Goal: Information Seeking & Learning: Learn about a topic

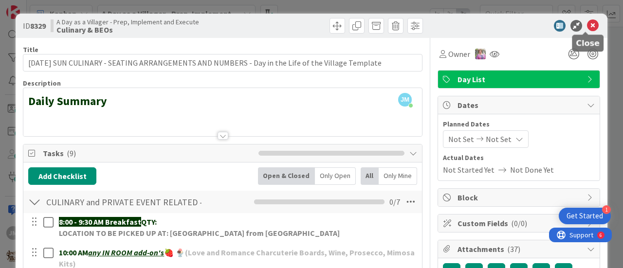
click at [587, 24] on icon at bounding box center [593, 26] width 12 height 12
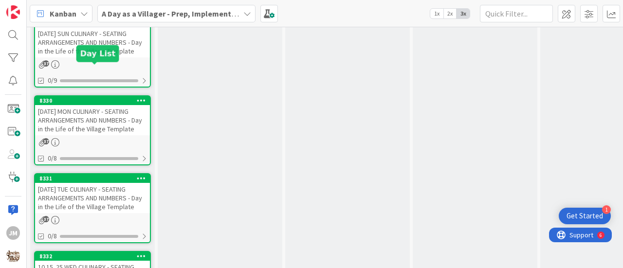
scroll to position [1036, 0]
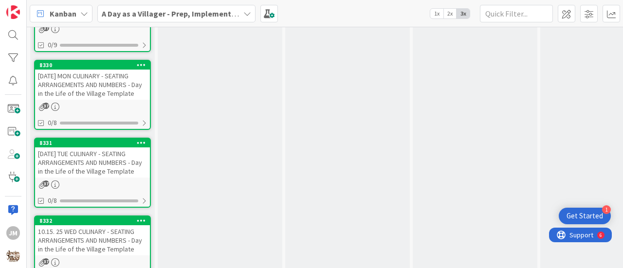
click at [76, 166] on div "[DATE] TUE CULINARY - SEATING ARRANGEMENTS AND NUMBERS - Day in the Life of the…" at bounding box center [92, 163] width 115 height 30
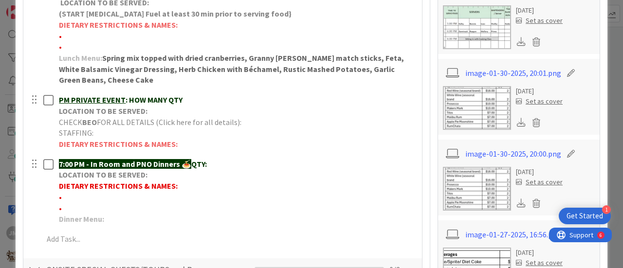
scroll to position [341, 0]
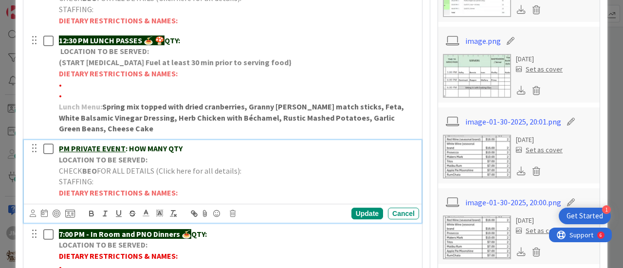
drag, startPoint x: 187, startPoint y: 147, endPoint x: 72, endPoint y: 148, distance: 114.4
click at [72, 148] on p "PM PRIVATE EVENT : HOW MANY QTY" at bounding box center [237, 148] width 356 height 11
click at [191, 146] on p "5-6 PM [PERSON_NAME] Elopement" at bounding box center [237, 148] width 356 height 11
click at [260, 171] on p "CHECK BEO FOR ALL DETAILS (Click here for all details):" at bounding box center [237, 171] width 356 height 11
drag, startPoint x: 345, startPoint y: 182, endPoint x: 54, endPoint y: 176, distance: 290.8
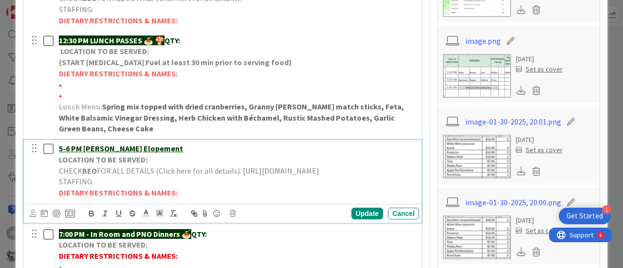
click at [54, 176] on div "5-6 PM [PERSON_NAME] Elopement LOCATION TO BE SERVED: CHECK BEO FOR ALL DETAILS…" at bounding box center [224, 170] width 392 height 61
click at [121, 216] on icon "button" at bounding box center [119, 213] width 4 height 5
click at [145, 218] on icon at bounding box center [146, 213] width 9 height 9
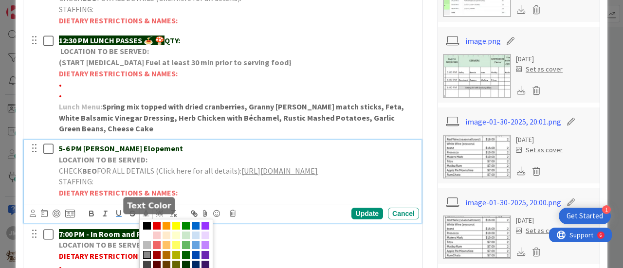
click at [199, 234] on span at bounding box center [176, 245] width 74 height 53
click at [195, 230] on span at bounding box center [196, 226] width 8 height 8
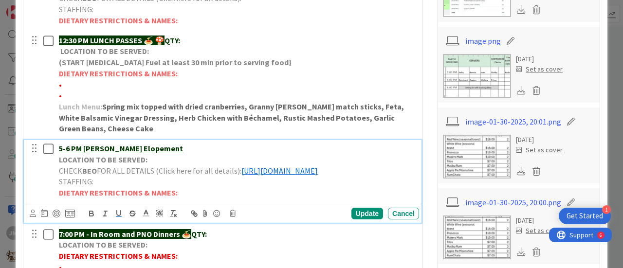
click at [157, 159] on p "LOCATION TO BE SERVED:" at bounding box center [237, 159] width 356 height 11
click at [162, 160] on p "LOCATION TO BE SERVED:" at bounding box center [237, 159] width 356 height 11
click at [207, 159] on strong "LOCATION TO BE SERVED: Wtaerfall | [GEOGRAPHIC_DATA]" at bounding box center [161, 160] width 204 height 10
click at [362, 220] on div "Update" at bounding box center [368, 214] width 32 height 12
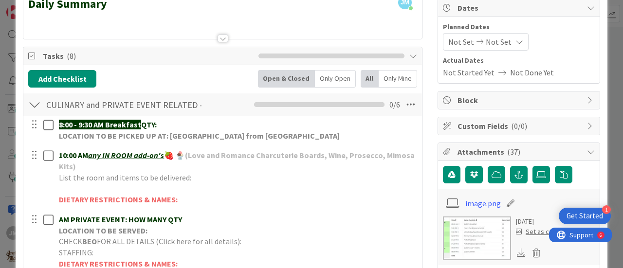
scroll to position [0, 0]
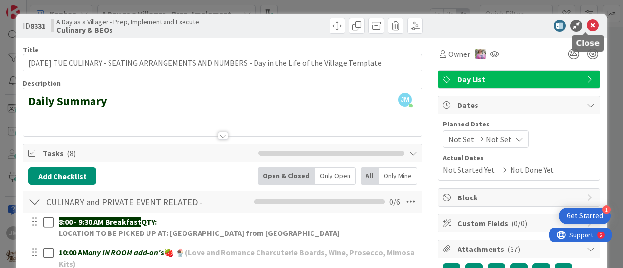
click at [587, 22] on icon at bounding box center [593, 26] width 12 height 12
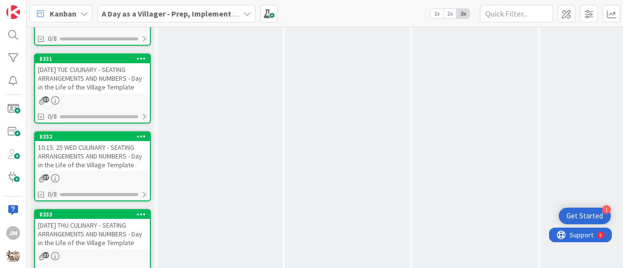
scroll to position [1133, 0]
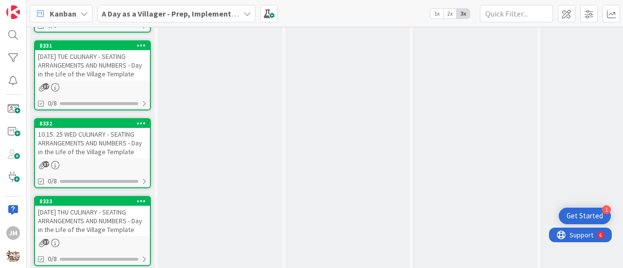
click at [84, 143] on div "10.15. 25 WED CULINARY - SEATING ARRANGEMENTS AND NUMBERS - Day in the Life of …" at bounding box center [92, 143] width 115 height 30
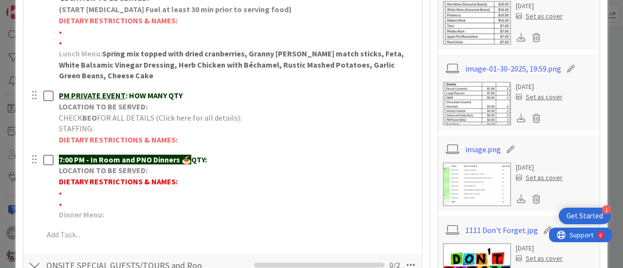
scroll to position [341, 0]
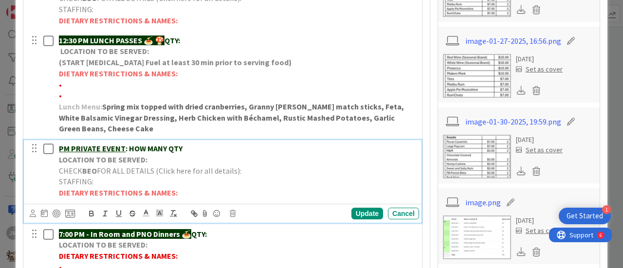
drag, startPoint x: 186, startPoint y: 149, endPoint x: 70, endPoint y: 140, distance: 116.2
click at [70, 140] on div "PM PRIVATE EVENT : HOW MANY QTY LOCATION TO BE SERVED: CHECK BEO FOR ALL DETAIL…" at bounding box center [237, 170] width 364 height 61
click at [59, 148] on u "PM [PERSON_NAME] Wedding" at bounding box center [110, 149] width 103 height 10
click at [60, 147] on u "PM [PERSON_NAME] Wedding" at bounding box center [110, 149] width 103 height 10
click at [155, 159] on p "LOCATION TO BE SERVED:" at bounding box center [237, 159] width 356 height 11
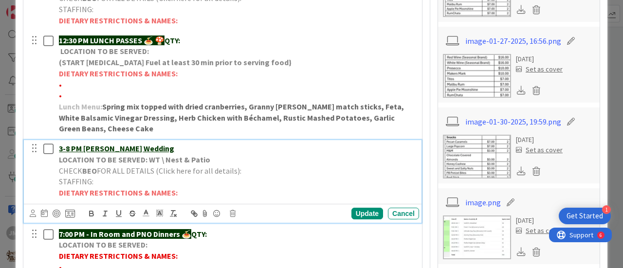
click at [164, 158] on strong "LOCATION TO BE SERVED: WT \ Nest & Patio" at bounding box center [134, 160] width 151 height 10
click at [251, 167] on p "CHECK BEO FOR ALL DETAILS (Click here for all details):" at bounding box center [237, 171] width 356 height 11
drag, startPoint x: 344, startPoint y: 180, endPoint x: 48, endPoint y: 182, distance: 296.1
click at [48, 182] on div "3-8 PM [PERSON_NAME] Wedding LOCATION TO BE SERVED: WT | Nest & Patio CHECK BEO…" at bounding box center [224, 170] width 392 height 61
click at [117, 216] on icon "button" at bounding box center [119, 213] width 4 height 5
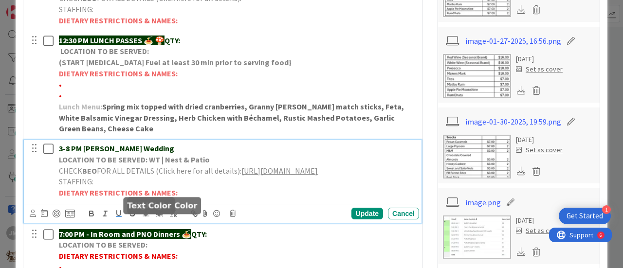
click at [144, 218] on icon at bounding box center [146, 213] width 9 height 9
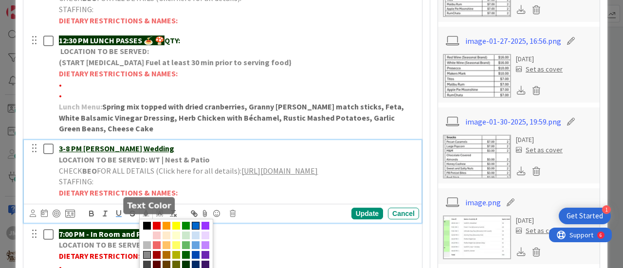
click at [196, 230] on span at bounding box center [196, 226] width 8 height 8
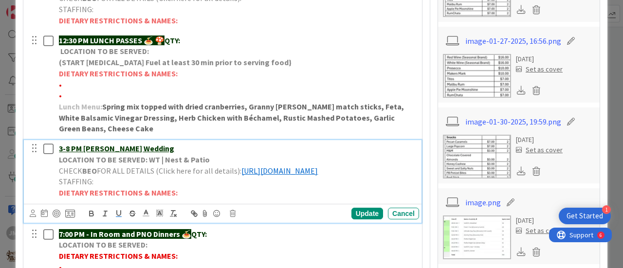
click at [359, 187] on p "STAFFING:" at bounding box center [237, 181] width 356 height 11
click at [358, 220] on div "Update" at bounding box center [368, 214] width 32 height 12
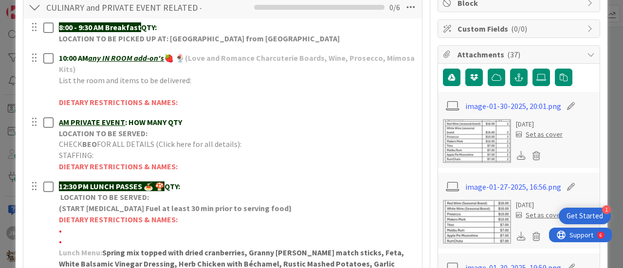
scroll to position [0, 0]
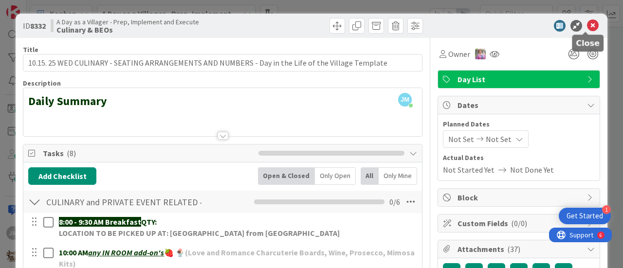
click at [587, 24] on icon at bounding box center [593, 26] width 12 height 12
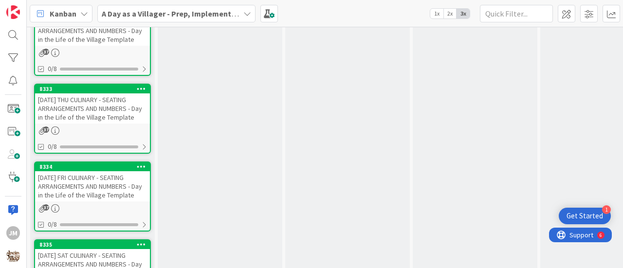
scroll to position [1231, 0]
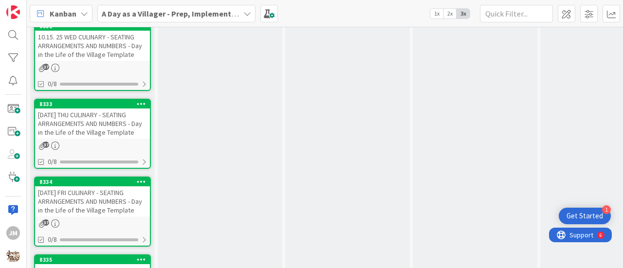
click at [80, 135] on div "[DATE] THU CULINARY - SEATING ARRANGEMENTS AND NUMBERS - Day in the Life of the…" at bounding box center [92, 124] width 115 height 30
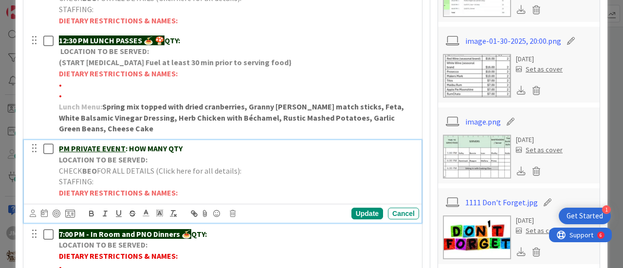
drag, startPoint x: 188, startPoint y: 151, endPoint x: 70, endPoint y: 147, distance: 118.4
click at [70, 147] on p "PM PRIVATE EVENT : HOW MANY QTY" at bounding box center [237, 148] width 356 height 11
click at [160, 160] on p "LOCATION TO BE SERVED:" at bounding box center [237, 159] width 356 height 11
click at [155, 143] on p "PMTesa [PERSON_NAME] Wedding" at bounding box center [237, 148] width 356 height 11
click at [71, 145] on u "PMTesa [PERSON_NAME] Wedding 41 exp guests" at bounding box center [144, 149] width 171 height 10
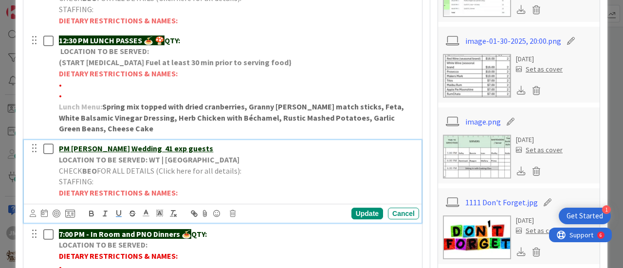
click at [57, 144] on div "PM [PERSON_NAME] Wedding 41 exp guests LOCATION TO BE SERVED: WT | [GEOGRAPHIC_…" at bounding box center [237, 170] width 364 height 61
click at [58, 147] on div "PM [PERSON_NAME] Wedding 41 exp guests LOCATION TO BE SERVED: WT | [GEOGRAPHIC_…" at bounding box center [237, 170] width 364 height 61
click at [280, 168] on p "CHECK BEO FOR ALL DETAILS (Click here for all details):" at bounding box center [237, 171] width 356 height 11
drag, startPoint x: 374, startPoint y: 181, endPoint x: 54, endPoint y: 177, distance: 319.9
click at [54, 177] on div "4-9 PM [PERSON_NAME] Wedding 41 exp guests LOCATION TO BE SERVED: WT | [GEOGRAP…" at bounding box center [224, 170] width 392 height 61
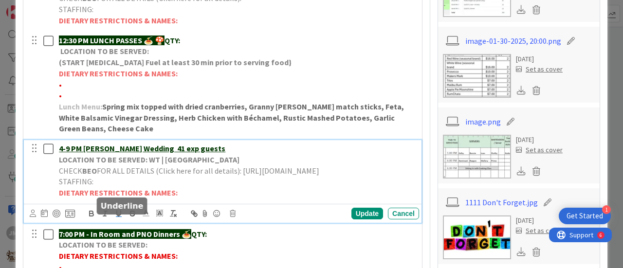
click at [118, 218] on icon "button" at bounding box center [118, 213] width 9 height 9
click at [146, 218] on icon at bounding box center [146, 213] width 9 height 9
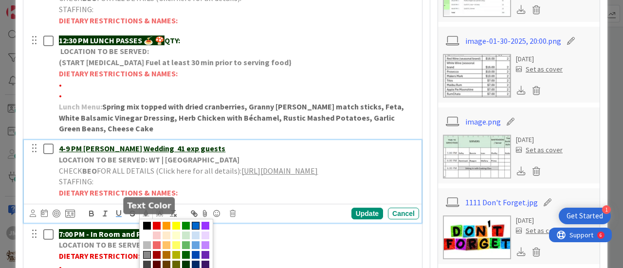
click at [194, 230] on span at bounding box center [196, 226] width 8 height 8
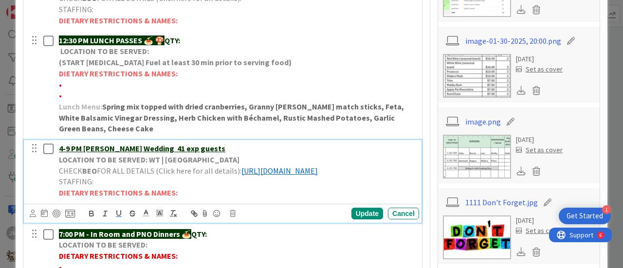
click at [303, 199] on p "DIETARY RESTRICTIONS & NAMES:" at bounding box center [237, 192] width 356 height 11
click at [360, 220] on div "Update" at bounding box center [368, 214] width 32 height 12
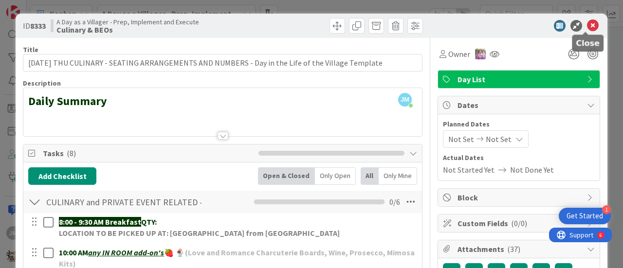
click at [588, 26] on icon at bounding box center [593, 26] width 12 height 12
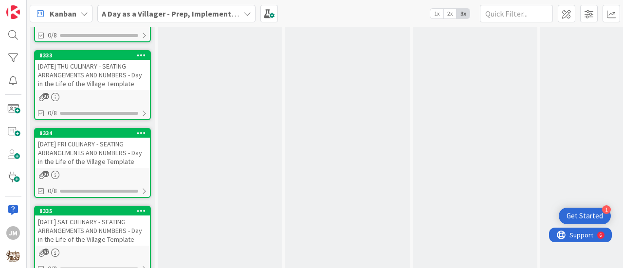
scroll to position [1328, 0]
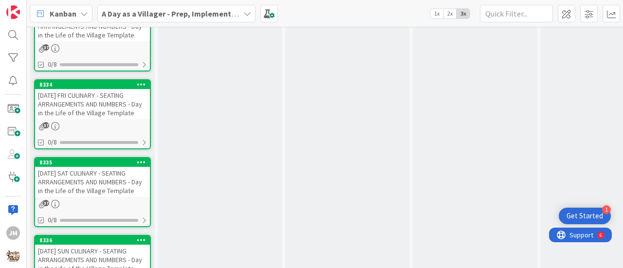
click at [105, 103] on div "[DATE] FRI CULINARY - SEATING ARRANGEMENTS AND NUMBERS - Day in the Life of the…" at bounding box center [92, 104] width 115 height 30
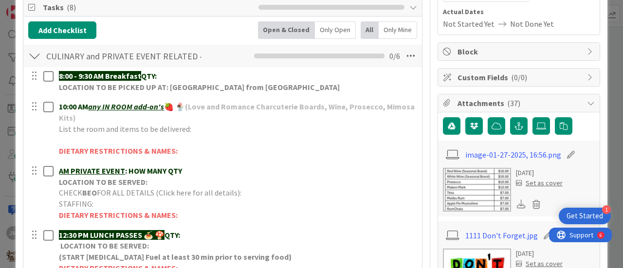
scroll to position [195, 0]
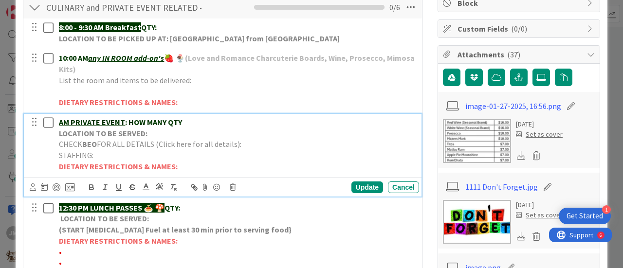
drag, startPoint x: 190, startPoint y: 118, endPoint x: 71, endPoint y: 121, distance: 118.9
click at [71, 121] on p "AM PRIVATE EVENT : HOW MANY QTY" at bounding box center [237, 122] width 356 height 11
click at [60, 119] on u "AM Lenoir City Schools Board Outing" at bounding box center [123, 122] width 129 height 10
click at [67, 117] on u "8-AM Lenoir City Schools Board Outing" at bounding box center [126, 122] width 135 height 10
click at [218, 122] on p "8AM - 4PM Lenoir City Schools Board Outing" at bounding box center [237, 122] width 356 height 11
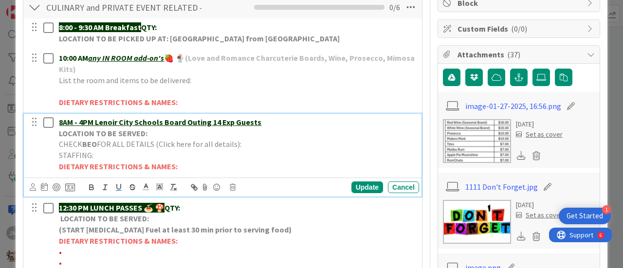
click at [155, 132] on p "LOCATION TO BE SERVED:" at bounding box center [237, 133] width 356 height 11
click at [273, 141] on p "CHECK BEO FOR ALL DETAILS (Click here for all details):" at bounding box center [237, 144] width 356 height 11
drag, startPoint x: 366, startPoint y: 157, endPoint x: 58, endPoint y: 158, distance: 307.3
click at [59, 150] on p "CHECK BEO FOR ALL DETAILS (Click here for all details): [URL][DOMAIN_NAME]" at bounding box center [237, 144] width 356 height 11
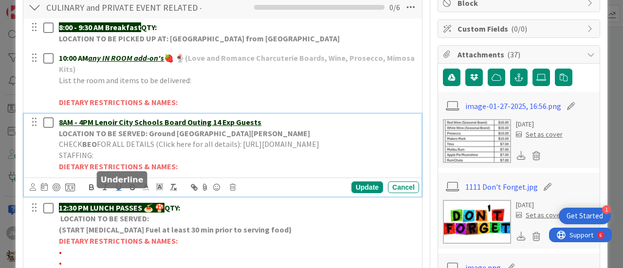
click at [121, 192] on icon "button" at bounding box center [118, 187] width 9 height 9
click at [146, 191] on icon at bounding box center [146, 187] width 9 height 9
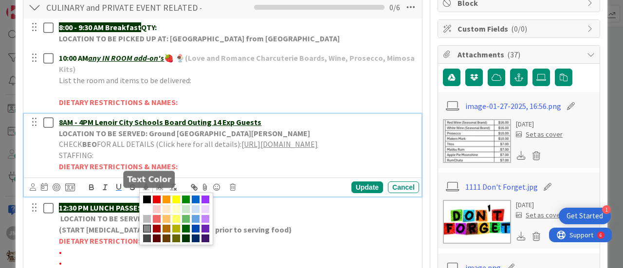
click at [198, 204] on span at bounding box center [196, 200] width 8 height 8
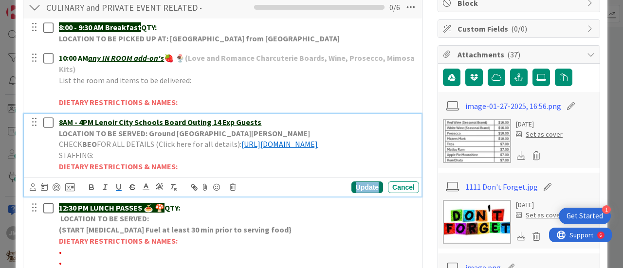
click at [358, 193] on div "Update" at bounding box center [368, 188] width 32 height 12
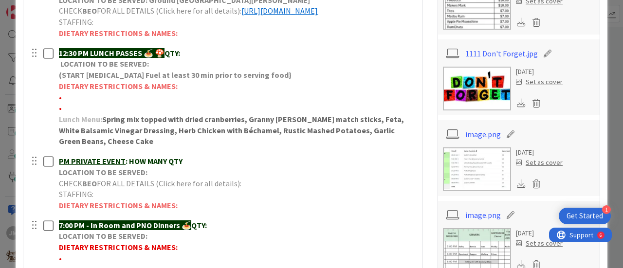
scroll to position [341, 0]
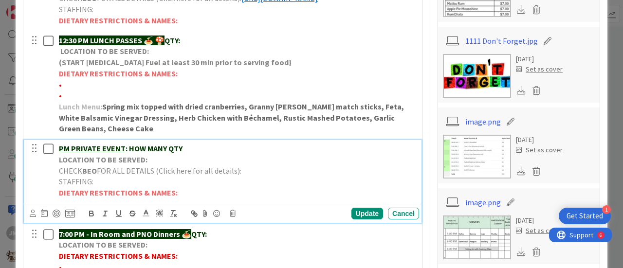
drag, startPoint x: 179, startPoint y: 157, endPoint x: 65, endPoint y: 162, distance: 114.1
click at [66, 154] on p "PM PRIVATE EVENT : HOW MANY QTY" at bounding box center [237, 148] width 356 height 11
click at [163, 166] on p "LOCATION TO BE SERVED:" at bounding box center [237, 159] width 356 height 11
click at [176, 166] on p "LOCATION TO BE SERVED:" at bounding box center [237, 159] width 356 height 11
click at [147, 165] on strong "LOCATION TO BE SERVED:[GEOGRAPHIC_DATA]" at bounding box center [140, 160] width 163 height 10
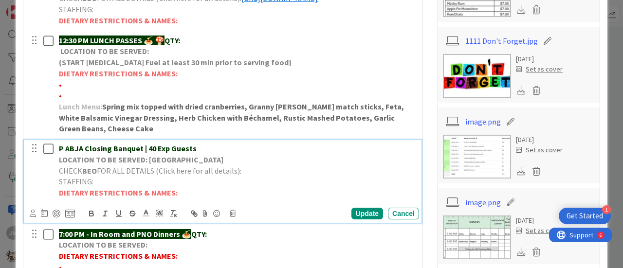
click at [205, 166] on p "LOCATION TO BE SERVED: [GEOGRAPHIC_DATA]" at bounding box center [237, 159] width 356 height 11
click at [264, 177] on p "CHECK BEO FOR ALL DETAILS (Click here for all details):" at bounding box center [237, 171] width 356 height 11
drag, startPoint x: 343, startPoint y: 188, endPoint x: 54, endPoint y: 192, distance: 289.8
click at [54, 192] on div "P ABJA Closing Banquet | 40 Exp Guests LOCATION TO BE SERVED: Village Gardens C…" at bounding box center [224, 170] width 392 height 61
click at [118, 218] on icon "button" at bounding box center [118, 213] width 9 height 9
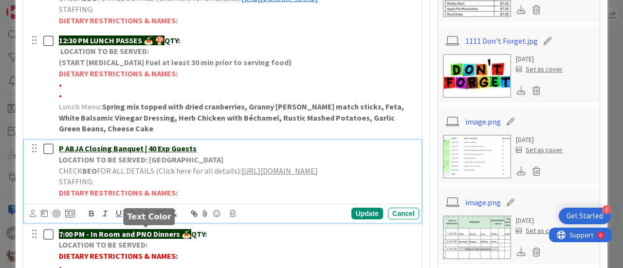
click at [145, 218] on icon at bounding box center [146, 213] width 9 height 9
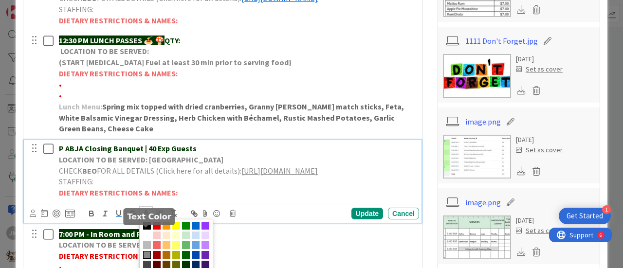
click at [196, 230] on span at bounding box center [196, 226] width 8 height 8
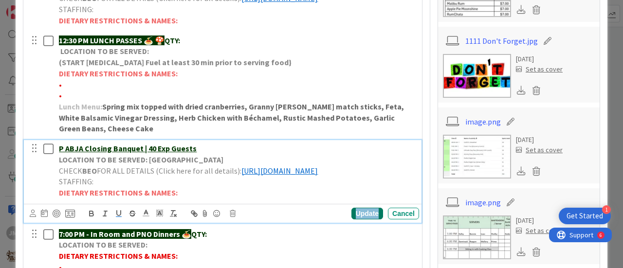
click at [370, 220] on div "Update" at bounding box center [368, 214] width 32 height 12
click at [58, 159] on div "P ABJA Closing Banquet | 40 Exp Guests LOCATION TO BE SERVED: Village Gardens C…" at bounding box center [237, 170] width 364 height 61
click at [56, 161] on div "P ABJA Closing Banquet | 40 Exp Guests LOCATION TO BE SERVED: Village Gardens C…" at bounding box center [237, 170] width 364 height 61
click at [362, 220] on div "Update" at bounding box center [368, 214] width 32 height 12
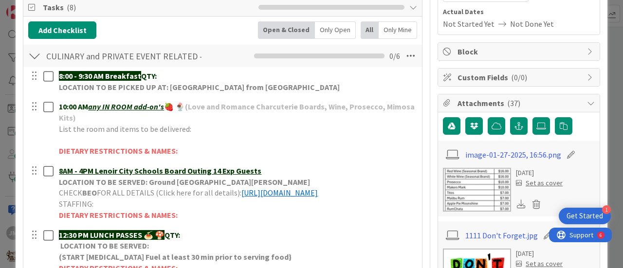
scroll to position [0, 0]
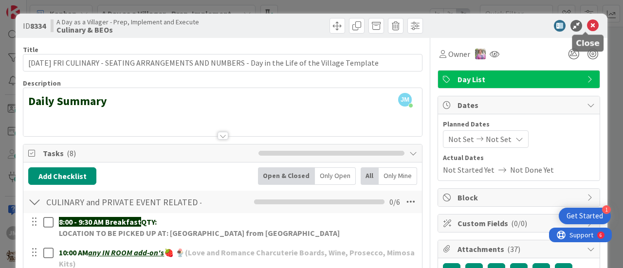
click at [587, 27] on icon at bounding box center [593, 26] width 12 height 12
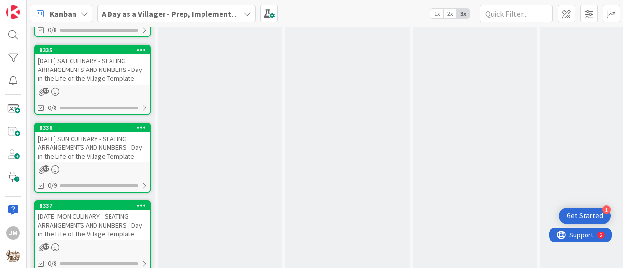
scroll to position [1425, 0]
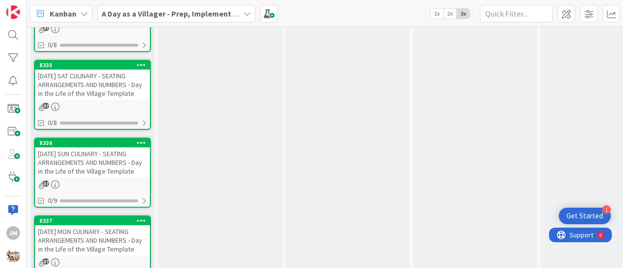
click at [84, 103] on div "37" at bounding box center [92, 107] width 115 height 8
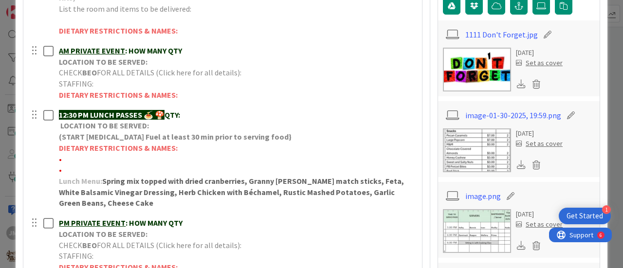
scroll to position [243, 0]
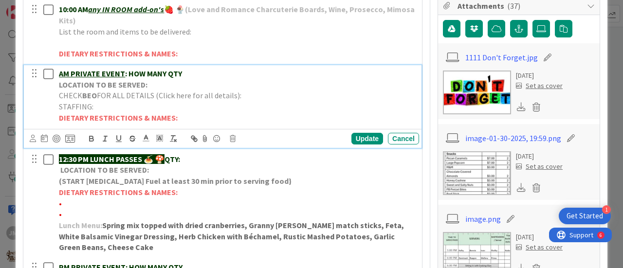
drag, startPoint x: 184, startPoint y: 72, endPoint x: 70, endPoint y: 73, distance: 114.4
click at [70, 73] on p "AM PRIVATE EVENT : HOW MANY QTY" at bounding box center [237, 73] width 356 height 11
click at [173, 75] on p "AM [PERSON_NAME] Housewarming" at bounding box center [237, 73] width 356 height 11
click at [209, 77] on p "AM [PERSON_NAME] Housewarming Party |" at bounding box center [237, 73] width 356 height 11
click at [159, 82] on p "LOCATION TO BE SERVED:" at bounding box center [237, 84] width 356 height 11
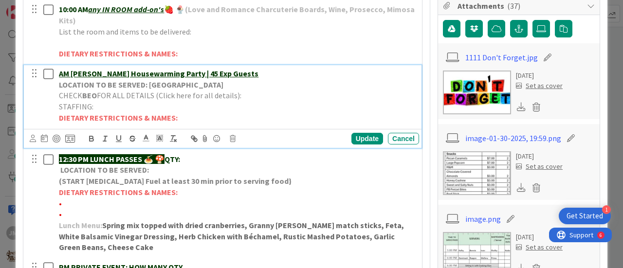
click at [256, 95] on p "CHECK BEO FOR ALL DETAILS (Click here for all details):" at bounding box center [237, 95] width 356 height 11
drag, startPoint x: 332, startPoint y: 109, endPoint x: 55, endPoint y: 108, distance: 277.6
click at [55, 108] on div "AM [PERSON_NAME] Housewarming Party | 45 Exp Guests LOCATION TO BE SERVED: [GEO…" at bounding box center [237, 95] width 364 height 61
click at [119, 143] on icon "button" at bounding box center [118, 138] width 9 height 9
click at [145, 143] on icon at bounding box center [146, 138] width 9 height 9
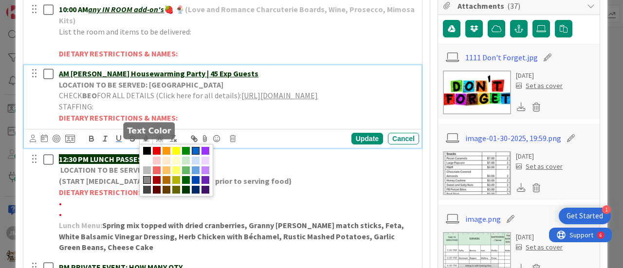
click at [198, 155] on span at bounding box center [196, 151] width 8 height 8
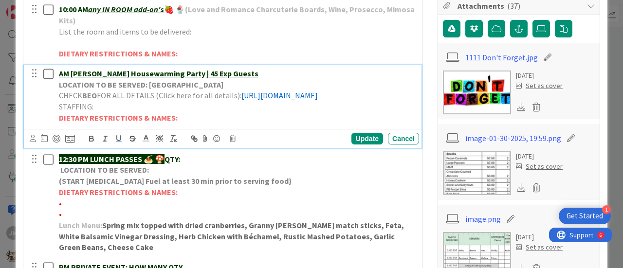
click at [247, 94] on p "CHECK BEO FOR ALL DETAILS (Click here for all details): [URL][DOMAIN_NAME]" at bounding box center [237, 95] width 356 height 11
click at [57, 69] on div "AM [PERSON_NAME] Housewarming Party | 45 Exp Guests LOCATION TO BE SERVED: [GEO…" at bounding box center [237, 95] width 364 height 61
click at [58, 71] on div "AM [PERSON_NAME] Housewarming Party | 45 Exp Guests LOCATION TO BE SERVED: [GEO…" at bounding box center [237, 95] width 364 height 61
click at [362, 145] on div "Update" at bounding box center [368, 139] width 32 height 12
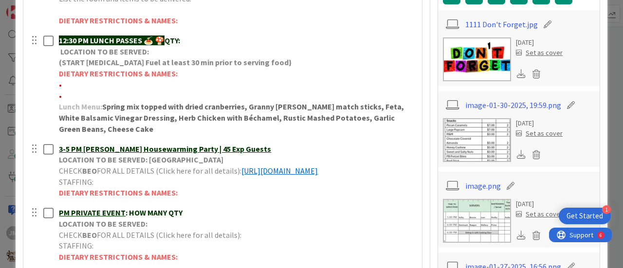
scroll to position [339, 0]
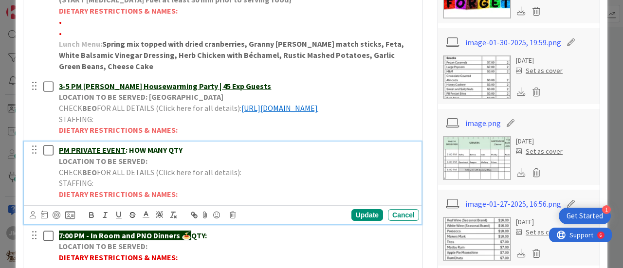
drag, startPoint x: 179, startPoint y: 158, endPoint x: 72, endPoint y: 158, distance: 107.1
click at [72, 156] on p "PM PRIVATE EVENT : HOW MANY QTY" at bounding box center [237, 150] width 356 height 11
click at [149, 155] on u "PM [PERSON_NAME] Wedding | 60Exp Guests" at bounding box center [136, 150] width 155 height 10
click at [59, 155] on u "PM [PERSON_NAME] Wedding | 60 Exp Guests" at bounding box center [137, 150] width 156 height 10
click at [65, 155] on u "2-PM [PERSON_NAME] Wedding | 60 Exp Guests" at bounding box center [140, 150] width 163 height 10
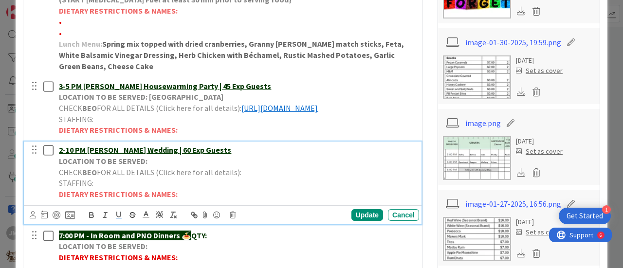
click at [257, 187] on p "STAFFING:" at bounding box center [237, 183] width 356 height 11
drag, startPoint x: 234, startPoint y: 186, endPoint x: 268, endPoint y: 187, distance: 34.1
click at [240, 178] on p "CHECK BEO FOR ALL DETAILS (Click here for all details):" at bounding box center [237, 172] width 356 height 11
click at [270, 178] on p "CHECK BEO FOR ALL DETAILS (Click here for all details):" at bounding box center [237, 172] width 356 height 11
click at [263, 178] on p "CHECK BEO FOR ALL DETAILS (Click here for all details):" at bounding box center [237, 172] width 356 height 11
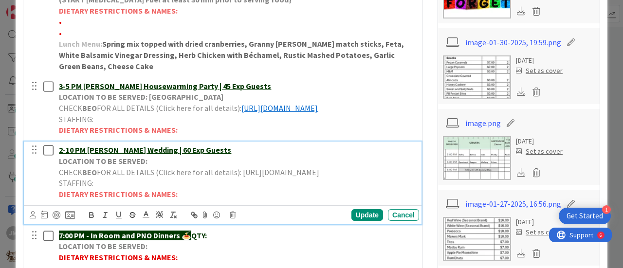
drag, startPoint x: 352, startPoint y: 193, endPoint x: 56, endPoint y: 195, distance: 296.1
click at [56, 195] on div "2-10 PM [PERSON_NAME] Wedding | 60 Exp Guests LOCATION TO BE SERVED: CHECK BEO …" at bounding box center [237, 172] width 364 height 61
click at [119, 220] on icon "button" at bounding box center [118, 215] width 9 height 9
click at [146, 216] on polyline at bounding box center [146, 214] width 3 height 4
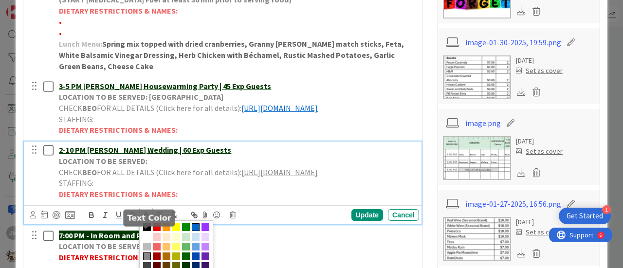
click at [199, 231] on span at bounding box center [196, 228] width 8 height 8
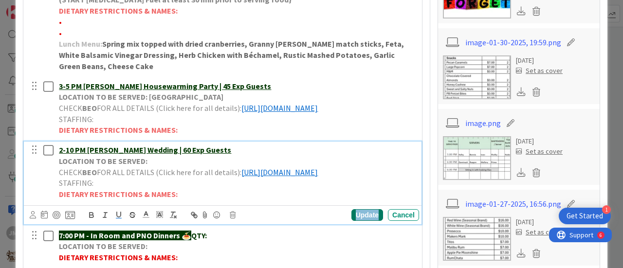
click at [357, 221] on div "Update" at bounding box center [368, 215] width 32 height 12
click at [164, 167] on p "LOCATION TO BE SERVED:" at bounding box center [237, 161] width 356 height 11
click at [170, 167] on p "LOCATION TO BE SERVED:" at bounding box center [237, 161] width 356 height 11
click at [361, 221] on div "Update" at bounding box center [368, 215] width 32 height 12
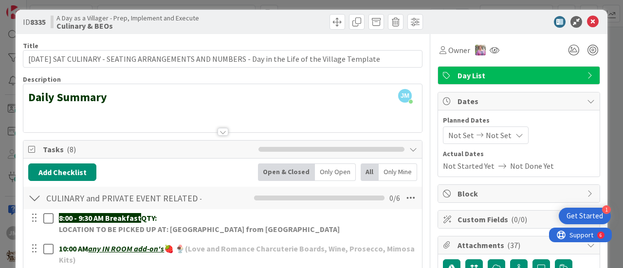
scroll to position [0, 0]
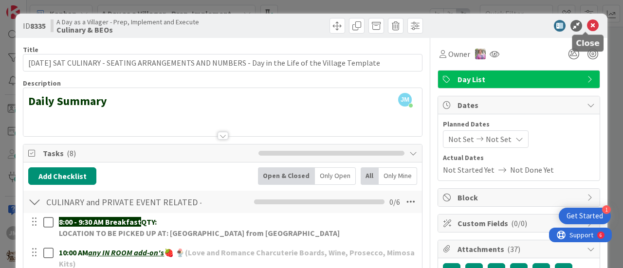
click at [587, 26] on icon at bounding box center [593, 26] width 12 height 12
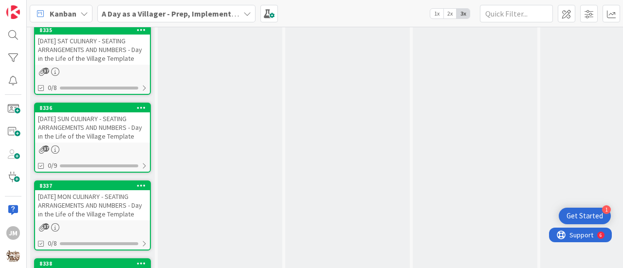
scroll to position [1474, 0]
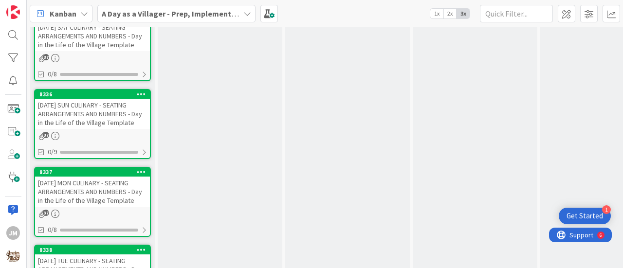
click at [86, 127] on div "[DATE] SUN CULINARY - SEATING ARRANGEMENTS AND NUMBERS - Day in the Life of the…" at bounding box center [92, 114] width 115 height 30
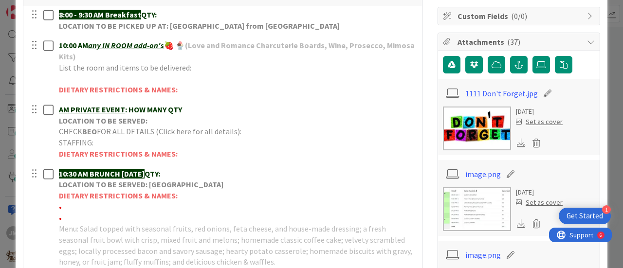
scroll to position [195, 0]
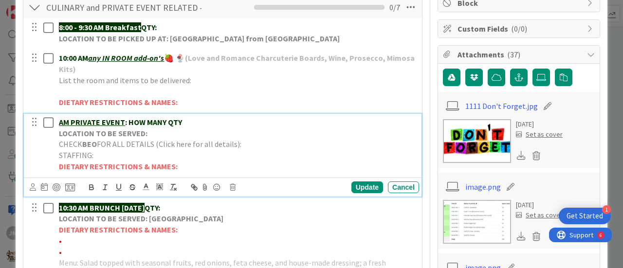
drag, startPoint x: 185, startPoint y: 119, endPoint x: 71, endPoint y: 115, distance: 114.0
click at [71, 115] on div "AM PRIVATE EVENT : HOW MANY QTY LOCATION TO BE SERVED: CHECK BEO FOR ALL DETAIL…" at bounding box center [237, 144] width 364 height 61
click at [60, 120] on u "AM [PERSON_NAME] Baby Shower" at bounding box center [118, 122] width 118 height 10
click at [56, 121] on div "AM [PERSON_NAME] Baby Shower LOCATION TO BE SERVED: CHECK BEO FOR ALL DETAILS (…" at bounding box center [237, 144] width 364 height 61
click at [59, 119] on u "AM [PERSON_NAME] Baby Shower" at bounding box center [118, 122] width 118 height 10
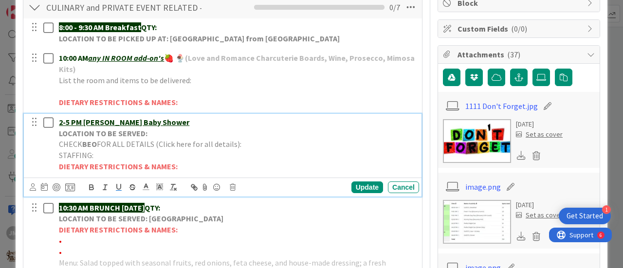
click at [151, 132] on p "LOCATION TO BE SERVED:" at bounding box center [237, 133] width 356 height 11
click at [170, 133] on p "LOCATION TO BE SERVED:" at bounding box center [237, 133] width 356 height 11
click at [246, 150] on p "STAFFING:" at bounding box center [237, 155] width 356 height 11
click at [249, 142] on p "CHECK BEO FOR ALL DETAILS (Click here for all details):" at bounding box center [237, 144] width 356 height 11
drag, startPoint x: 357, startPoint y: 154, endPoint x: 57, endPoint y: 158, distance: 300.0
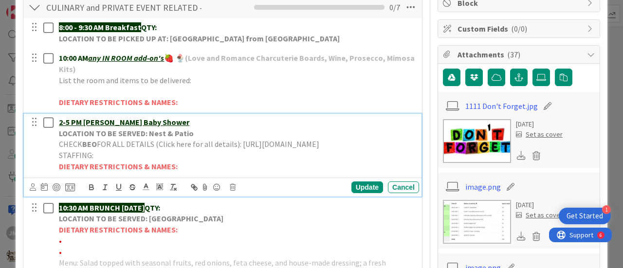
click at [39, 151] on div "2-5 PM [PERSON_NAME] Baby Shower LOCATION TO BE SERVED: Nest & Patio CHECK BEO …" at bounding box center [224, 144] width 392 height 61
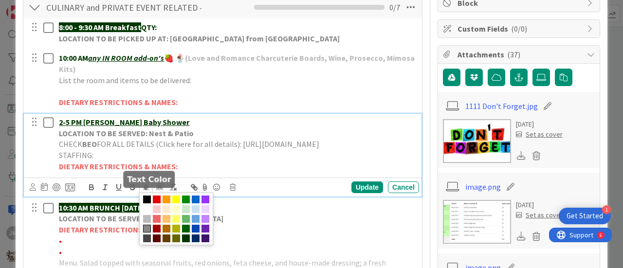
click at [145, 188] on polyline at bounding box center [146, 186] width 3 height 4
click at [117, 189] on icon "button" at bounding box center [119, 187] width 4 height 5
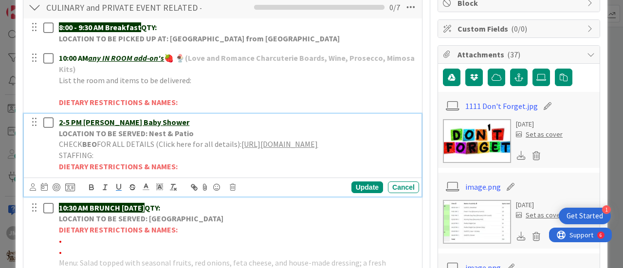
click at [298, 172] on p "DIETARY RESTRICTIONS & NAMES:" at bounding box center [237, 166] width 356 height 11
click at [361, 193] on div "Update" at bounding box center [368, 188] width 32 height 12
click at [163, 123] on p "2-5 PM [PERSON_NAME] Baby Shower" at bounding box center [237, 122] width 356 height 11
click at [190, 117] on p "2-5 PM [PERSON_NAME] Baby Shower |" at bounding box center [237, 122] width 356 height 11
click at [369, 193] on div "Update" at bounding box center [368, 188] width 32 height 12
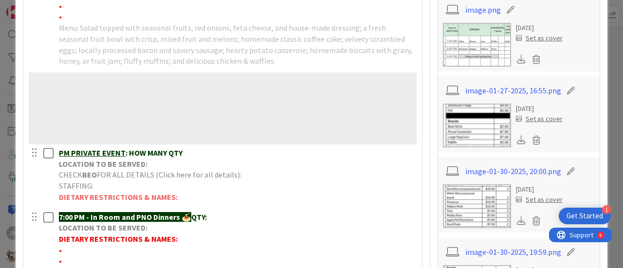
scroll to position [414, 0]
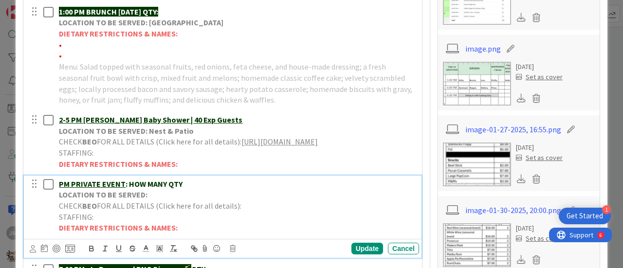
click at [195, 190] on p "PM PRIVATE EVENT : HOW MANY QTY" at bounding box center [237, 184] width 356 height 11
click at [59, 189] on u "PM [PERSON_NAME] Elopement" at bounding box center [115, 184] width 112 height 10
click at [68, 189] on u "2- PM [PERSON_NAME] Elopement" at bounding box center [119, 184] width 120 height 10
click at [154, 201] on p "LOCATION TO BE SERVED:" at bounding box center [237, 194] width 356 height 11
click at [247, 212] on p "CHECK BEO FOR ALL DETAILS (Click here for all details):" at bounding box center [237, 206] width 356 height 11
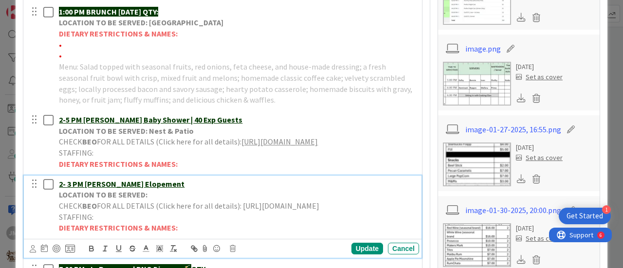
scroll to position [463, 0]
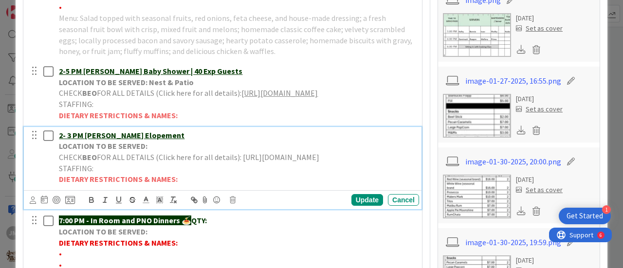
drag, startPoint x: 343, startPoint y: 178, endPoint x: 56, endPoint y: 183, distance: 287.3
click at [53, 176] on div "2- 3 PM [PERSON_NAME] Elopement LOCATION TO BE SERVED: CHECK BEO FOR ALL DETAIL…" at bounding box center [224, 157] width 392 height 61
click at [118, 205] on icon "button" at bounding box center [118, 200] width 9 height 9
click at [145, 201] on polyline at bounding box center [146, 199] width 3 height 4
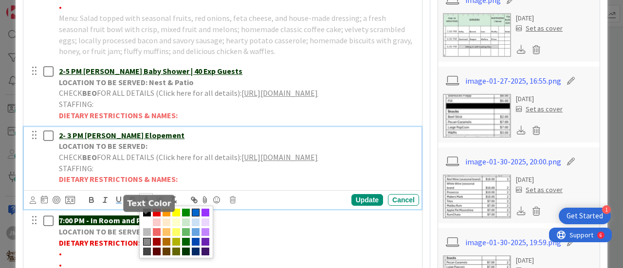
click at [195, 217] on span at bounding box center [196, 213] width 8 height 8
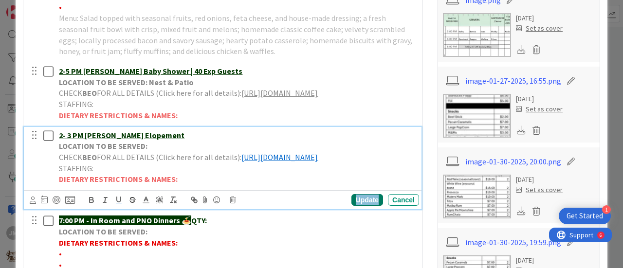
click at [361, 206] on div "Update" at bounding box center [368, 200] width 32 height 12
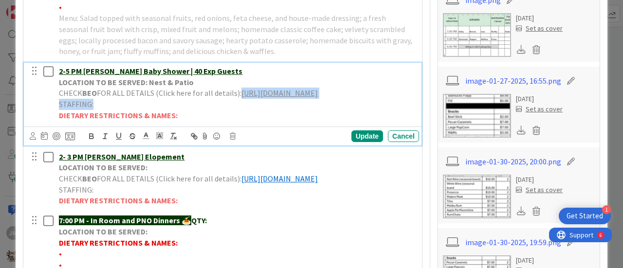
drag, startPoint x: 361, startPoint y: 110, endPoint x: 56, endPoint y: 101, distance: 305.0
click at [56, 101] on div "2-5 PM [PERSON_NAME] Baby Shower | 40 Exp Guests LOCATION TO BE SERVED: Nest & …" at bounding box center [237, 93] width 364 height 61
click at [146, 140] on icon at bounding box center [146, 135] width 9 height 9
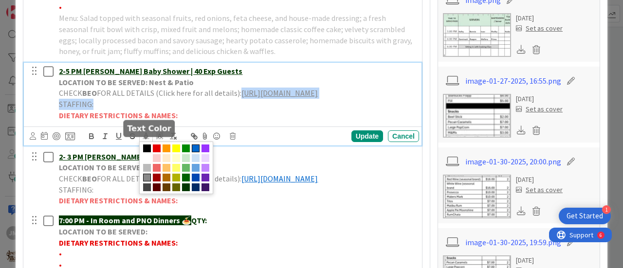
click at [195, 152] on span at bounding box center [196, 149] width 8 height 8
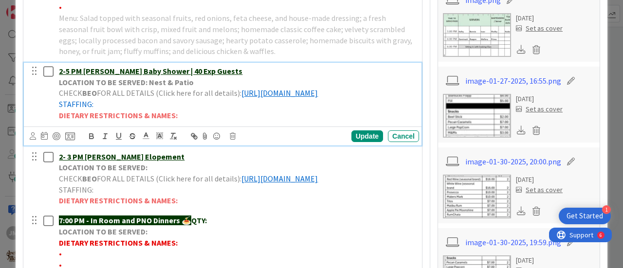
click at [191, 121] on p "DIETARY RESTRICTIONS & NAMES:" at bounding box center [237, 115] width 356 height 11
drag, startPoint x: 96, startPoint y: 115, endPoint x: 48, endPoint y: 110, distance: 48.0
click at [48, 110] on div "2-5 PM [PERSON_NAME] Baby Shower | 40 Exp Guests LOCATION TO BE SERVED: Nest & …" at bounding box center [224, 93] width 392 height 61
click at [315, 141] on div "Update Cancel" at bounding box center [360, 137] width 118 height 12
click at [355, 142] on div "Update" at bounding box center [368, 137] width 32 height 12
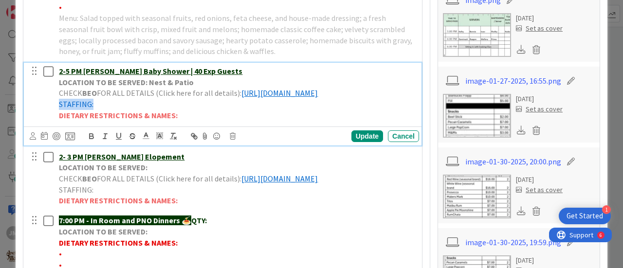
drag, startPoint x: 96, startPoint y: 113, endPoint x: 41, endPoint y: 113, distance: 54.5
click at [41, 113] on div "2-5 PM [PERSON_NAME] Baby Shower | 40 Exp Guests LOCATION TO BE SERVED: Nest & …" at bounding box center [224, 93] width 392 height 61
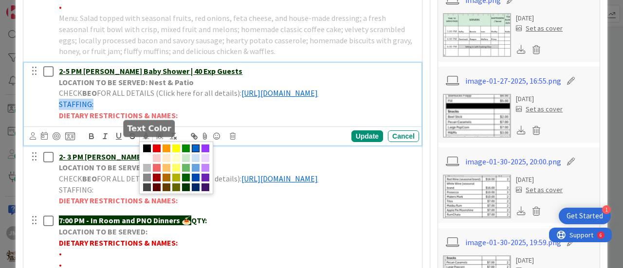
click at [147, 140] on icon at bounding box center [146, 135] width 9 height 9
click at [146, 172] on span at bounding box center [147, 168] width 8 height 8
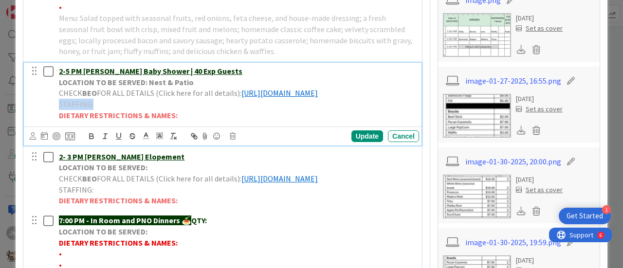
click at [252, 142] on div "Update Cancel" at bounding box center [225, 137] width 390 height 14
click at [359, 142] on div "Update" at bounding box center [368, 137] width 32 height 12
drag, startPoint x: 97, startPoint y: 117, endPoint x: 49, endPoint y: 114, distance: 48.8
click at [49, 114] on div "2-5 PM [PERSON_NAME] Baby Shower | 40 Exp Guests LOCATION TO BE SERVED: Nest & …" at bounding box center [224, 93] width 392 height 61
click at [148, 140] on icon at bounding box center [146, 135] width 9 height 9
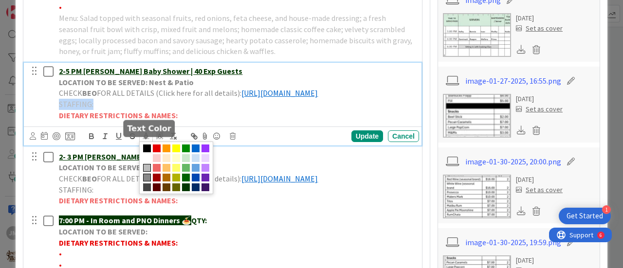
click at [145, 182] on span at bounding box center [147, 178] width 8 height 8
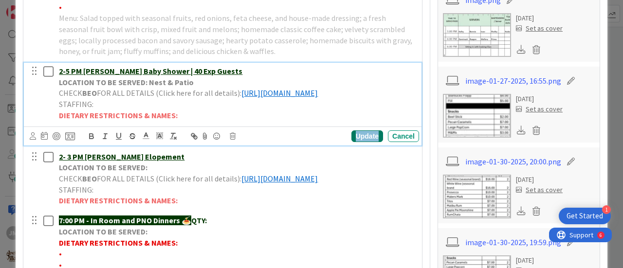
click at [367, 142] on div "Update" at bounding box center [368, 137] width 32 height 12
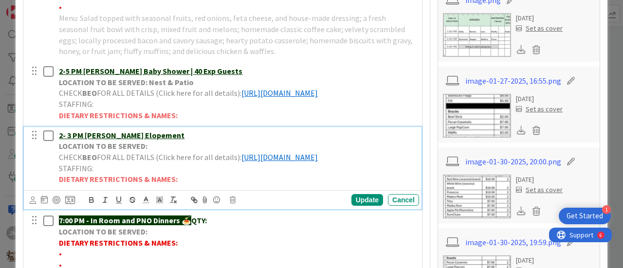
click at [179, 141] on p "2- 3 PM [PERSON_NAME] Elopement" at bounding box center [237, 135] width 356 height 11
click at [163, 152] on p "LOCATION TO BE SERVED:" at bounding box center [237, 146] width 356 height 11
click at [362, 206] on div "Update" at bounding box center [368, 200] width 32 height 12
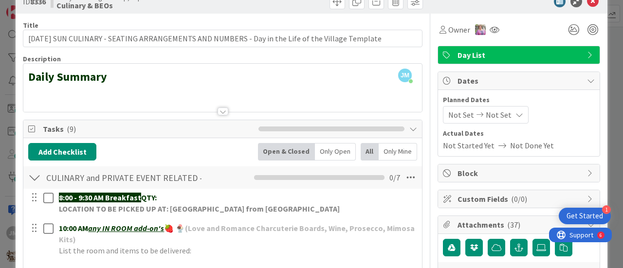
scroll to position [0, 0]
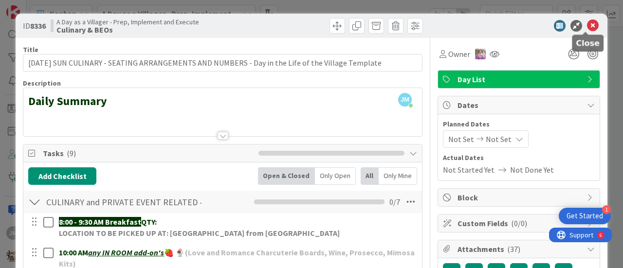
click at [589, 20] on icon at bounding box center [593, 26] width 12 height 12
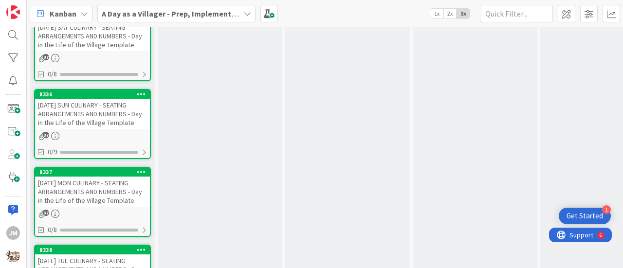
click at [84, 121] on div "[DATE] SUN CULINARY - SEATING ARRANGEMENTS AND NUMBERS - Day in the Life of the…" at bounding box center [92, 114] width 115 height 30
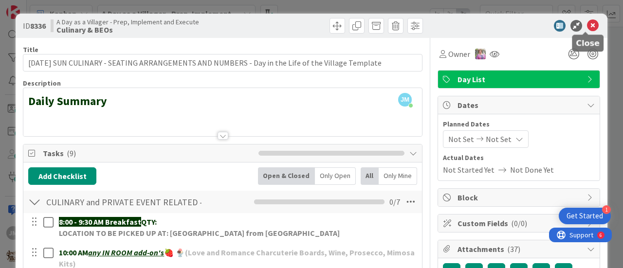
click at [587, 25] on icon at bounding box center [593, 26] width 12 height 12
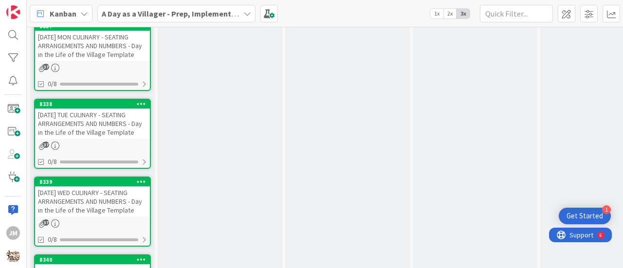
click at [81, 138] on div "[DATE] TUE CULINARY - SEATING ARRANGEMENTS AND NUMBERS - Day in the Life of the…" at bounding box center [92, 124] width 115 height 30
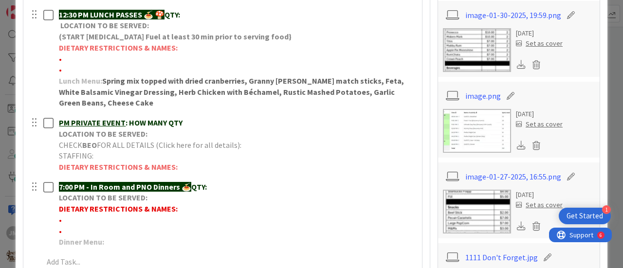
scroll to position [390, 0]
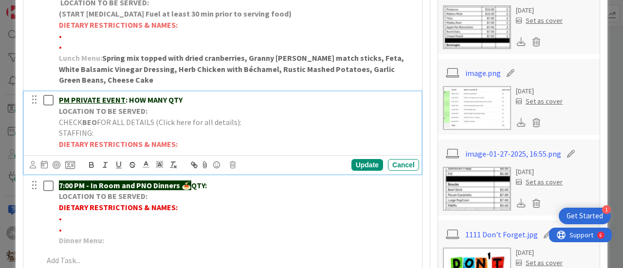
drag, startPoint x: 188, startPoint y: 98, endPoint x: 72, endPoint y: 93, distance: 116.0
click at [72, 93] on div "PM PRIVATE EVENT : HOW MANY QTY LOCATION TO BE SERVED: CHECK BEO FOR ALL DETAIL…" at bounding box center [237, 122] width 364 height 61
drag, startPoint x: 59, startPoint y: 97, endPoint x: 96, endPoint y: 105, distance: 37.3
click at [59, 97] on u "PM ALV Guided Spooky Nature Hike" at bounding box center [120, 100] width 123 height 10
click at [211, 100] on p "6-8:30 PM ALV Guided Spooky Nature Hike" at bounding box center [237, 99] width 356 height 11
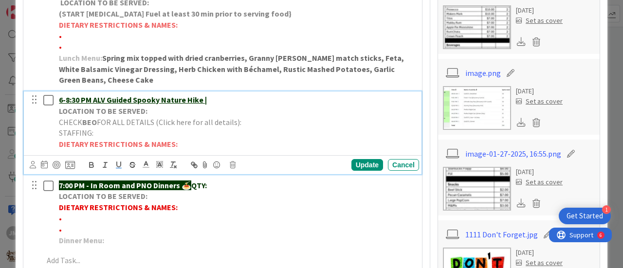
click at [256, 118] on p "CHECK BEO FOR ALL DETAILS (Click here for all details):" at bounding box center [237, 122] width 356 height 11
drag, startPoint x: 356, startPoint y: 130, endPoint x: 56, endPoint y: 136, distance: 300.0
click at [56, 136] on div "6-8:30 PM ALV Guided Spooky Nature Hike | LOCATION TO BE SERVED: CHECK BEO FOR …" at bounding box center [237, 122] width 364 height 61
click at [118, 169] on icon "button" at bounding box center [118, 165] width 9 height 9
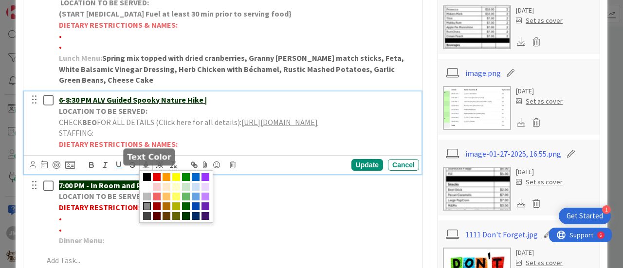
click at [144, 169] on icon at bounding box center [146, 164] width 9 height 9
click at [195, 181] on span at bounding box center [196, 177] width 8 height 8
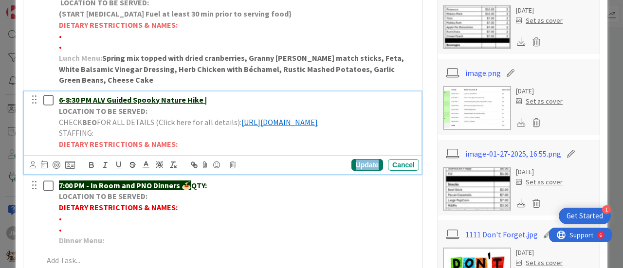
click at [367, 171] on div "Update" at bounding box center [368, 165] width 32 height 12
click at [155, 111] on p "LOCATION TO BE SERVED:" at bounding box center [237, 111] width 356 height 11
click at [363, 171] on div "Update" at bounding box center [368, 165] width 32 height 12
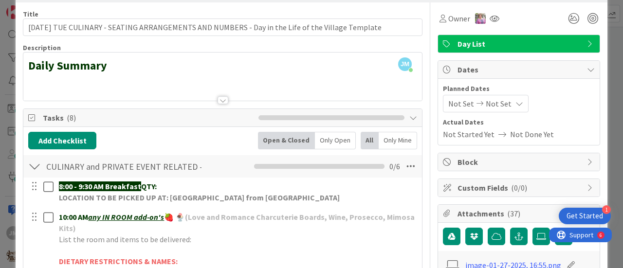
scroll to position [0, 0]
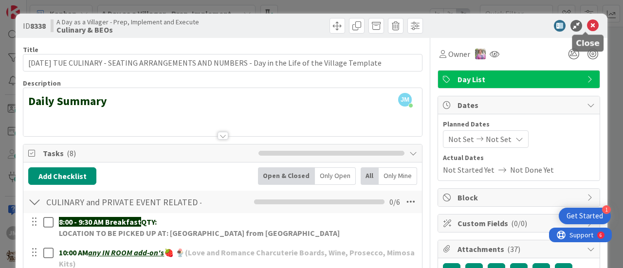
click at [587, 25] on icon at bounding box center [593, 26] width 12 height 12
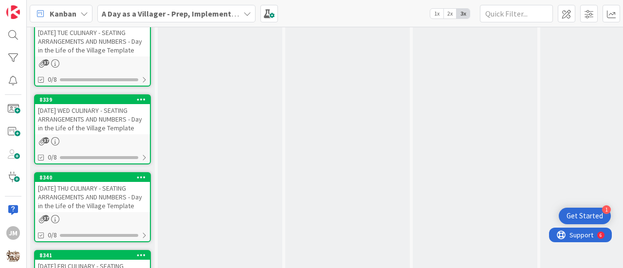
scroll to position [1717, 0]
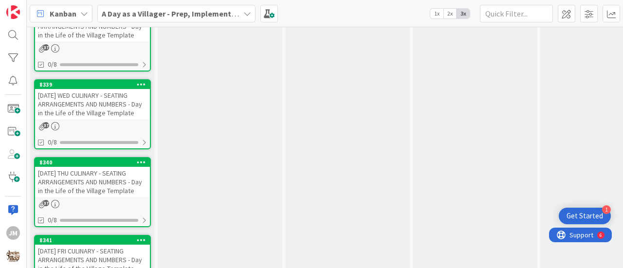
click at [90, 171] on div "[DATE] THU CULINARY - SEATING ARRANGEMENTS AND NUMBERS - Day in the Life of the…" at bounding box center [92, 182] width 115 height 30
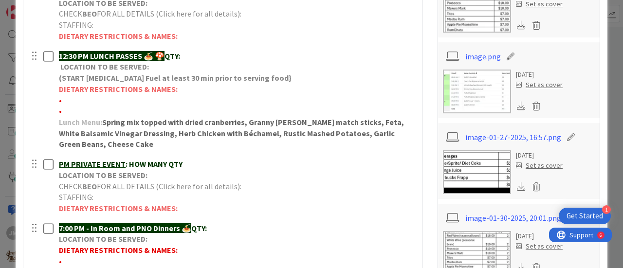
scroll to position [341, 0]
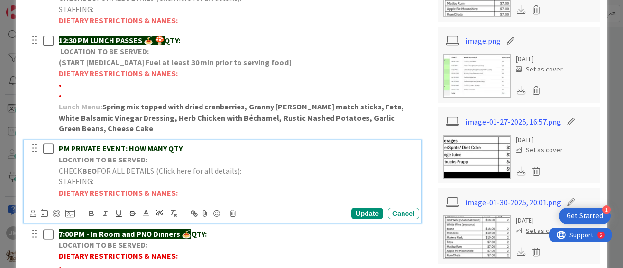
click at [197, 149] on p "PM PRIVATE EVENT : HOW MANY QTY" at bounding box center [237, 148] width 356 height 11
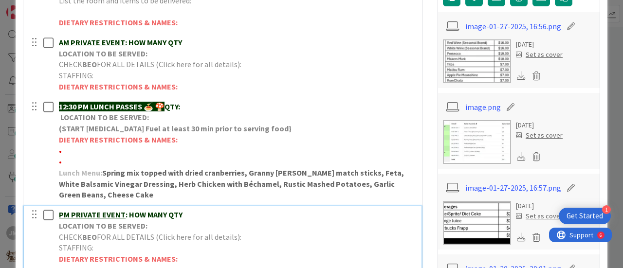
scroll to position [195, 0]
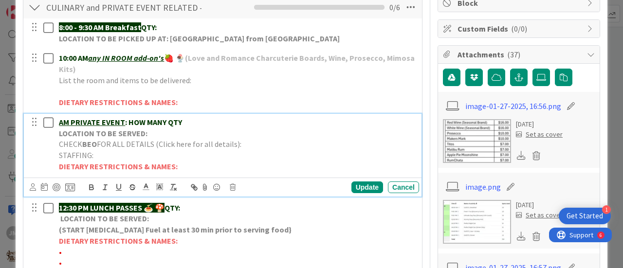
drag, startPoint x: 191, startPoint y: 122, endPoint x: 70, endPoint y: 113, distance: 121.6
click at [70, 114] on div "AM PRIVATE EVENT : HOW MANY QTY LOCATION TO BE SERVED: CHECK BEO FOR ALL DETAIL…" at bounding box center [237, 144] width 364 height 61
click at [59, 120] on u "AM Chaina [PERSON_NAME] Elopement | 6 Exp Guests" at bounding box center [152, 122] width 187 height 10
click at [166, 139] on span "FOR ALL DETAILS (Click here for all details):" at bounding box center [169, 144] width 145 height 10
click at [160, 129] on p "LOCATION TO BE SERVED:" at bounding box center [237, 133] width 356 height 11
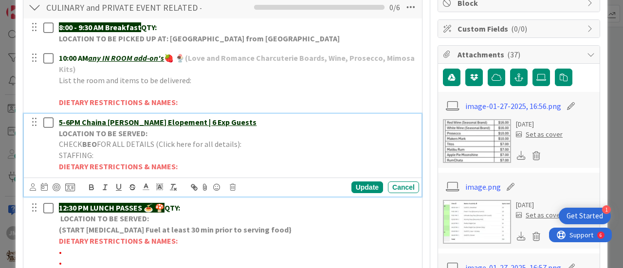
click at [270, 141] on p "CHECK BEO FOR ALL DETAILS (Click here for all details):" at bounding box center [237, 144] width 356 height 11
drag, startPoint x: 349, startPoint y: 152, endPoint x: 43, endPoint y: 155, distance: 305.8
click at [43, 155] on div "5-6PM Chaina [PERSON_NAME] Elopement | 6 Exp Guests LOCATION TO BE SERVED: CHEC…" at bounding box center [224, 144] width 392 height 61
click at [118, 192] on icon "button" at bounding box center [118, 187] width 9 height 9
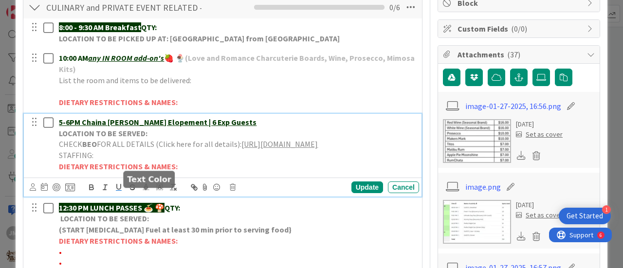
click at [145, 188] on polyline at bounding box center [146, 186] width 3 height 4
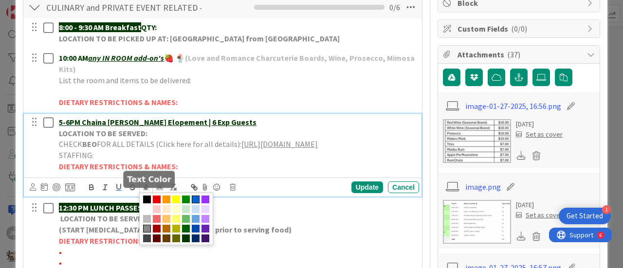
click at [197, 204] on span at bounding box center [196, 200] width 8 height 8
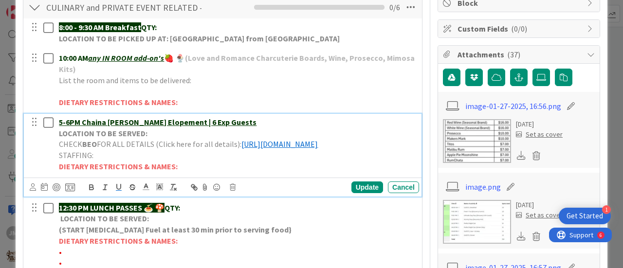
click at [211, 172] on p "DIETARY RESTRICTIONS & NAMES:" at bounding box center [237, 166] width 356 height 11
click at [158, 132] on p "LOCATION TO BE SERVED:" at bounding box center [237, 133] width 356 height 11
click at [363, 193] on div "Update" at bounding box center [368, 188] width 32 height 12
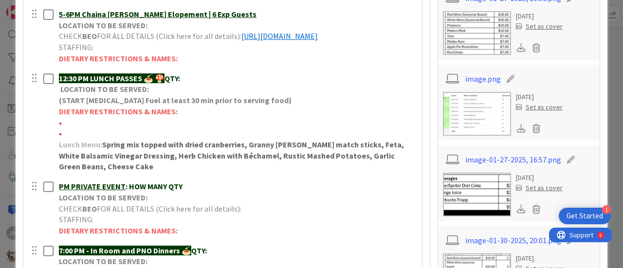
scroll to position [390, 0]
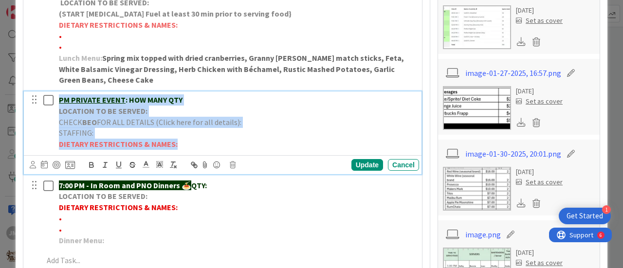
drag, startPoint x: 185, startPoint y: 157, endPoint x: 59, endPoint y: 111, distance: 133.9
click at [59, 111] on div "PM PRIVATE EVENT : HOW MANY QTY LOCATION TO BE SERVED: CHECK BEO FOR ALL DETAIL…" at bounding box center [237, 122] width 364 height 61
copy div "PM PRIVATE EVENT : HOW MANY QTY LOCATION TO BE SERVED: CHECK BEO FOR ALL DETAIL…"
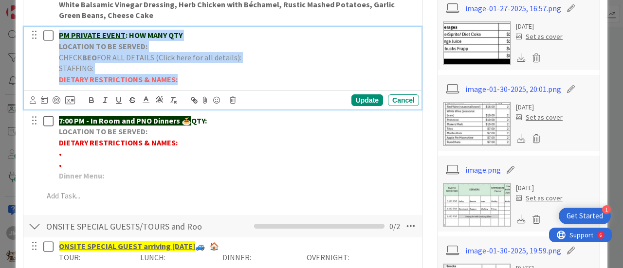
scroll to position [536, 0]
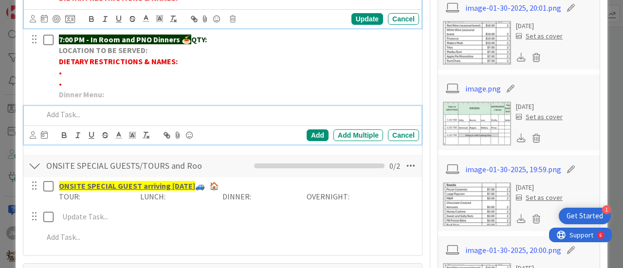
click at [71, 120] on p at bounding box center [229, 114] width 372 height 11
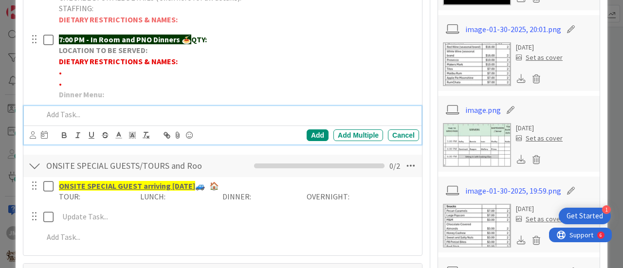
paste div
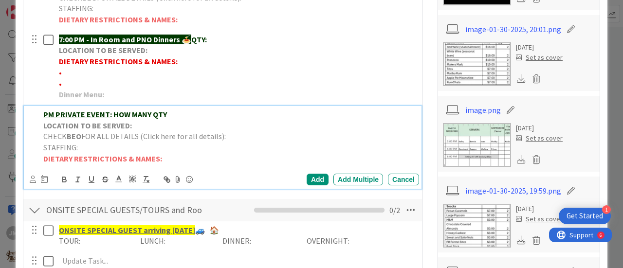
click at [168, 120] on p "PM PRIVATE EVENT : HOW MANY QTY" at bounding box center [229, 114] width 372 height 11
click at [44, 119] on u "PM [PERSON_NAME] Elopement | 7 Exp Guests" at bounding box center [123, 115] width 161 height 10
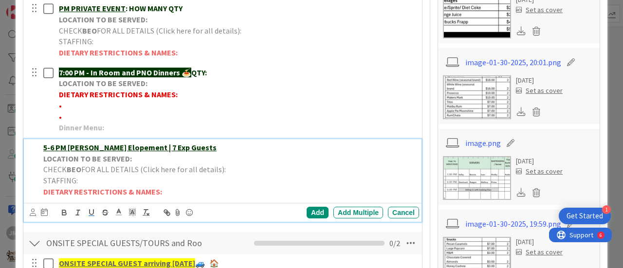
scroll to position [466, 0]
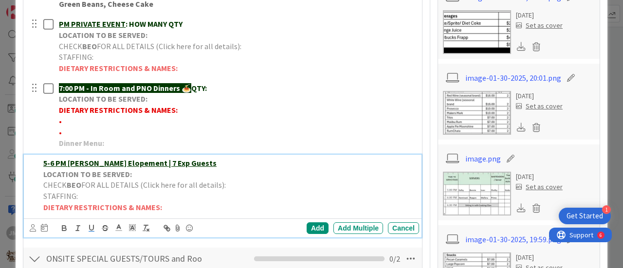
click at [250, 190] on p "CHECK BEO FOR ALL DETAILS (Click here for all details):" at bounding box center [229, 185] width 372 height 11
drag, startPoint x: 315, startPoint y: 206, endPoint x: 34, endPoint y: 210, distance: 281.0
click at [34, 210] on div "5-6 PM [PERSON_NAME] Elopement | 7 Exp Guests LOCATION TO BE SERVED: CHECK BEO …" at bounding box center [224, 185] width 392 height 61
click at [118, 232] on icon at bounding box center [118, 228] width 9 height 9
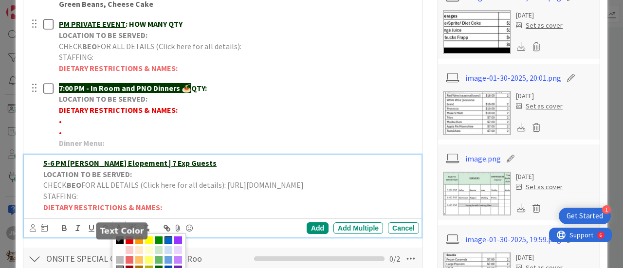
click at [168, 244] on span at bounding box center [169, 241] width 8 height 8
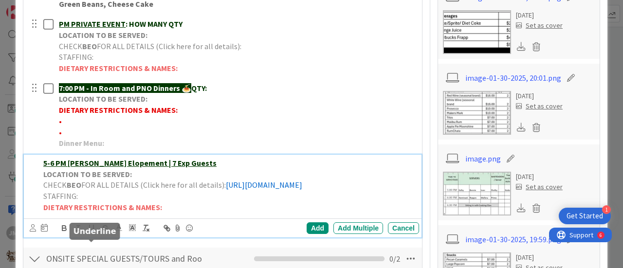
click at [93, 230] on icon "button" at bounding box center [92, 227] width 4 height 5
click at [315, 234] on div "Add" at bounding box center [318, 229] width 22 height 12
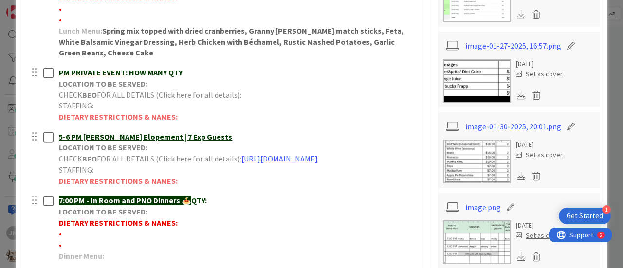
scroll to position [368, 0]
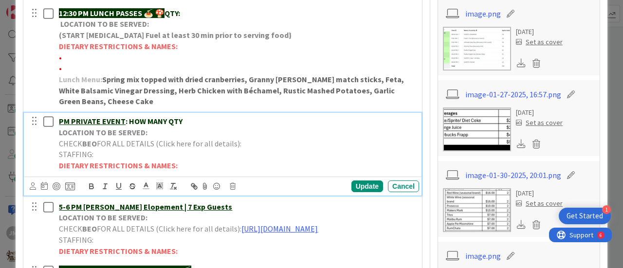
click at [193, 127] on p "PM PRIVATE EVENT : HOW MANY QTY" at bounding box center [237, 121] width 356 height 11
click at [72, 127] on p "PM" at bounding box center [237, 121] width 356 height 11
click at [150, 127] on p "PM [GEOGRAPHIC_DATA] Regional" at bounding box center [237, 121] width 356 height 11
click at [252, 149] on p "CHECK BEO FOR ALL DETAILS (Click here for all details):" at bounding box center [237, 143] width 356 height 11
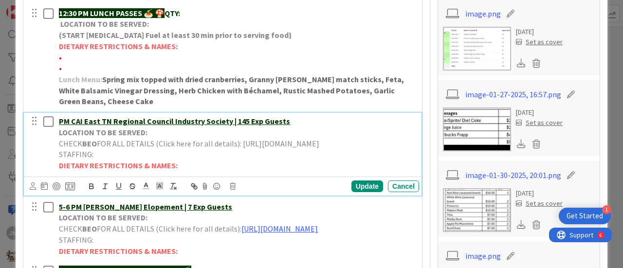
drag, startPoint x: 349, startPoint y: 165, endPoint x: 49, endPoint y: 163, distance: 299.5
click at [49, 163] on div "PM CAI East TN Regional Council Industry Society | 145 Exp Guests LOCATION TO B…" at bounding box center [224, 143] width 392 height 61
click at [118, 191] on icon "button" at bounding box center [118, 186] width 9 height 9
click at [149, 190] on icon at bounding box center [146, 186] width 9 height 9
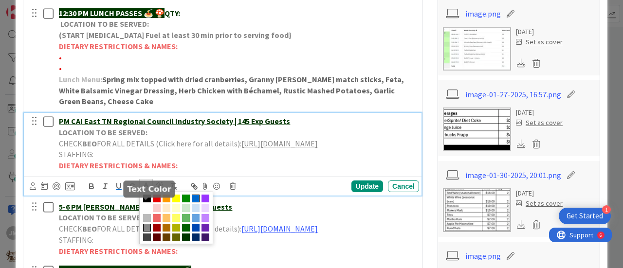
click at [196, 203] on span at bounding box center [196, 199] width 8 height 8
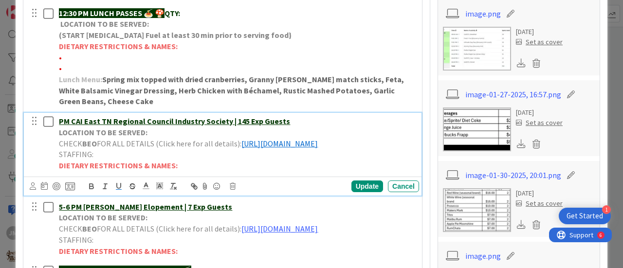
click at [273, 160] on p "STAFFING:" at bounding box center [237, 154] width 356 height 11
click at [166, 138] on p "LOCATION TO BE SERVED:" at bounding box center [237, 132] width 356 height 11
click at [354, 192] on div "Update" at bounding box center [368, 187] width 32 height 12
click at [60, 126] on u "PM CAI East TN Regional Council Industry Society | 145 Exp Guests" at bounding box center [174, 121] width 231 height 10
drag, startPoint x: 60, startPoint y: 132, endPoint x: 68, endPoint y: 134, distance: 7.9
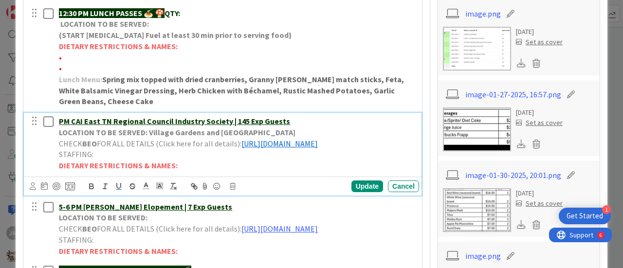
click at [60, 126] on u "PM CAI East TN Regional Council Industry Society | 145 Exp Guests" at bounding box center [174, 121] width 231 height 10
click at [367, 192] on div "Update" at bounding box center [368, 187] width 32 height 12
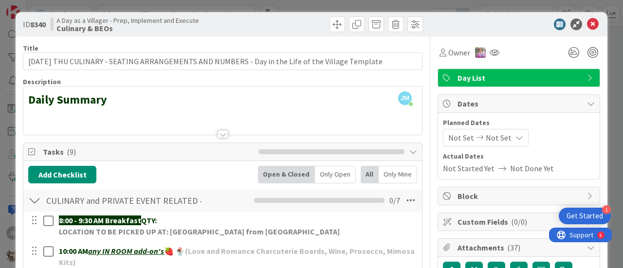
scroll to position [0, 0]
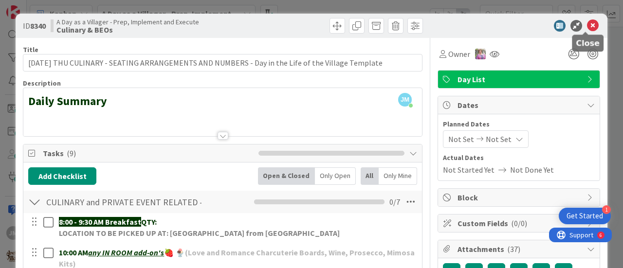
click at [587, 24] on icon at bounding box center [593, 26] width 12 height 12
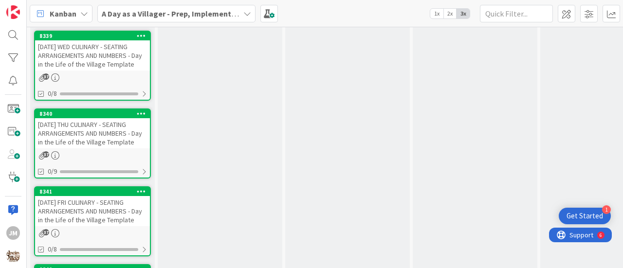
scroll to position [1864, 0]
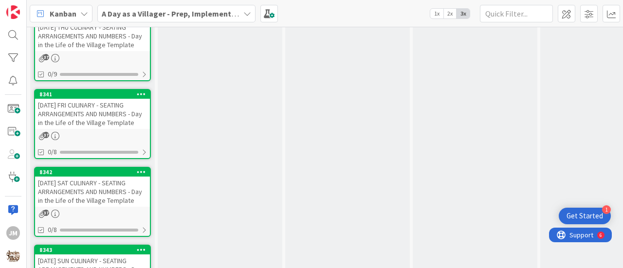
click at [67, 118] on div "[DATE] FRI CULINARY - SEATING ARRANGEMENTS AND NUMBERS - Day in the Life of the…" at bounding box center [92, 114] width 115 height 30
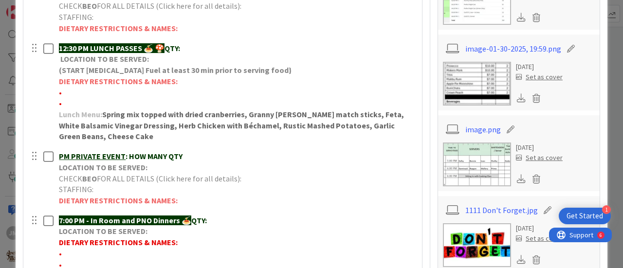
scroll to position [341, 0]
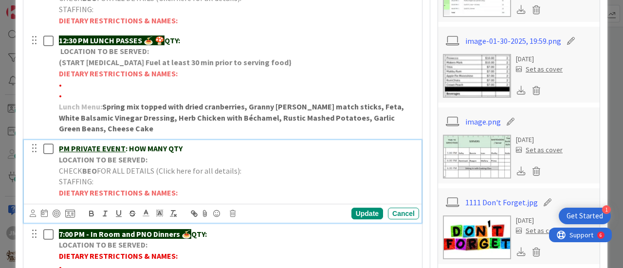
drag, startPoint x: 193, startPoint y: 149, endPoint x: 72, endPoint y: 145, distance: 120.8
click at [73, 145] on p "PM PRIVATE EVENT : HOW MANY QTY" at bounding box center [237, 148] width 356 height 11
click at [59, 146] on u "PM ALV Taste of the Village | 70 Exp Guests" at bounding box center [133, 149] width 149 height 10
click at [253, 166] on p "CHECK BEO FOR ALL DETAILS (Click here for all details):" at bounding box center [237, 171] width 356 height 11
drag, startPoint x: 348, startPoint y: 183, endPoint x: 55, endPoint y: 179, distance: 293.2
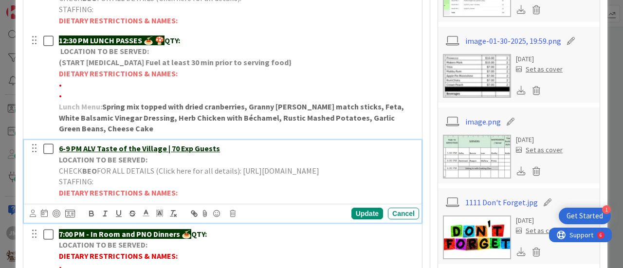
click at [55, 179] on div "6-9 PM ALV Taste of the Village | 70 Exp Guests LOCATION TO BE SERVED: CHECK BE…" at bounding box center [237, 170] width 364 height 61
click at [120, 216] on icon "button" at bounding box center [119, 213] width 4 height 5
click at [148, 218] on icon at bounding box center [146, 213] width 9 height 9
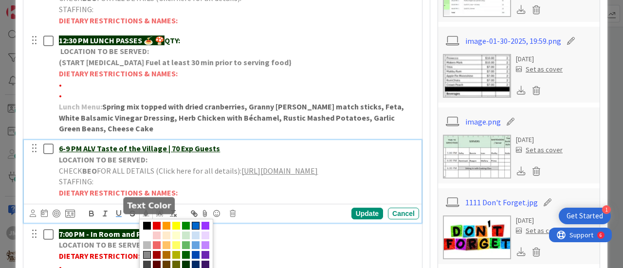
click at [195, 230] on span at bounding box center [196, 226] width 8 height 8
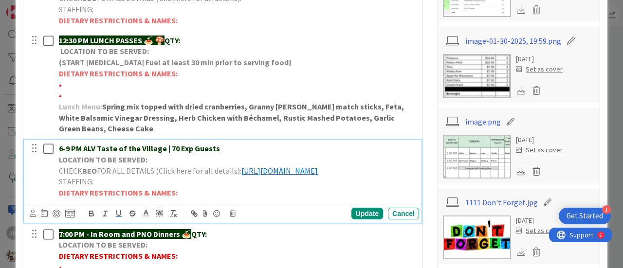
click at [258, 154] on p "LOCATION TO BE SERVED:" at bounding box center [237, 159] width 356 height 11
click at [363, 220] on div "Update" at bounding box center [368, 214] width 32 height 12
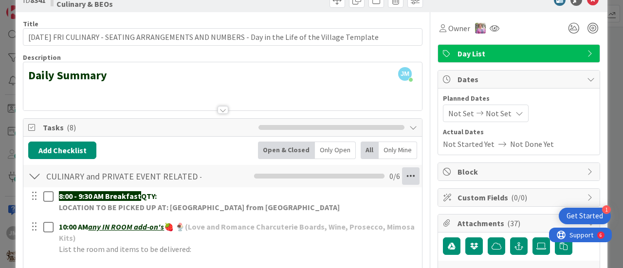
scroll to position [0, 0]
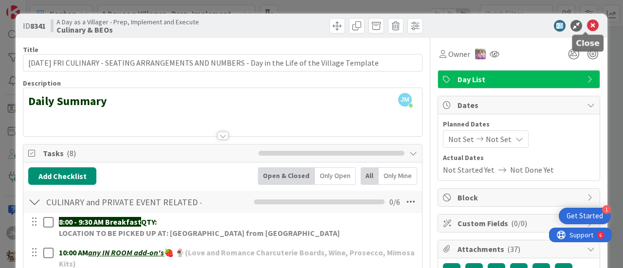
click at [587, 25] on icon at bounding box center [593, 26] width 12 height 12
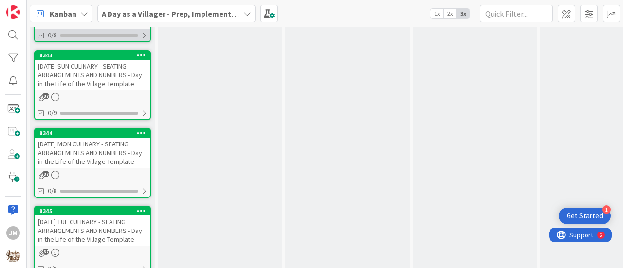
scroll to position [1912, 0]
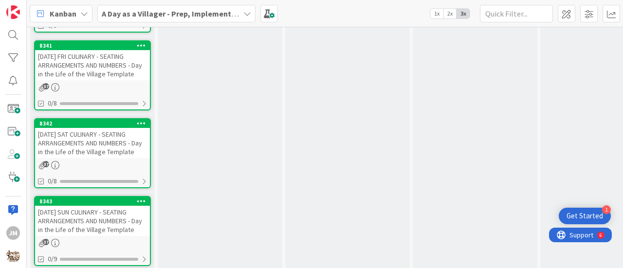
click at [80, 150] on div "[DATE] SAT CULINARY - SEATING ARRANGEMENTS AND NUMBERS - Day in the Life of the…" at bounding box center [92, 143] width 115 height 30
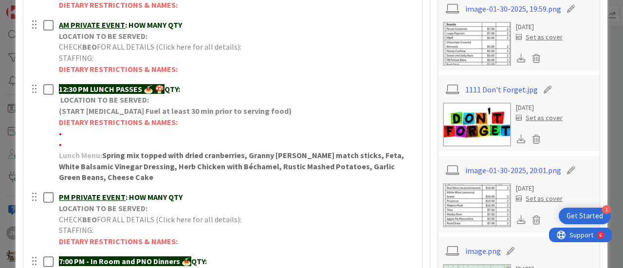
scroll to position [390, 0]
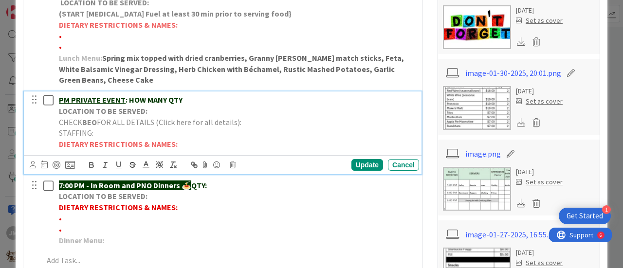
drag, startPoint x: 187, startPoint y: 100, endPoint x: 61, endPoint y: 94, distance: 126.3
click at [61, 94] on p "PM PRIVATE EVENT : HOW MANY QTY" at bounding box center [237, 99] width 356 height 11
click at [72, 99] on u "ALV A NIGHT BENEATH THE STARS FANTASY BALL" at bounding box center [143, 100] width 168 height 10
click at [223, 98] on u "ALV A NIGHT BENEATH THE STARS FANTASY BALL" at bounding box center [143, 100] width 168 height 10
click at [240, 128] on p "STAFFING:" at bounding box center [237, 133] width 356 height 11
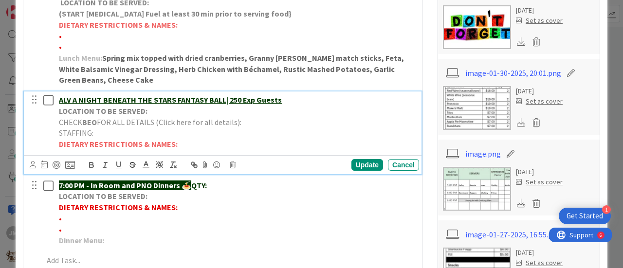
click at [254, 119] on p "CHECK BEO FOR ALL DETAILS (Click here for all details):" at bounding box center [237, 122] width 356 height 11
drag, startPoint x: 358, startPoint y: 129, endPoint x: 53, endPoint y: 134, distance: 305.9
click at [53, 134] on div "ALV A NIGHT BENEATH THE STARS FANTASY BALL| 250 Exp Guests LOCATION TO BE SERVE…" at bounding box center [224, 122] width 392 height 61
click at [144, 169] on icon at bounding box center [146, 164] width 9 height 9
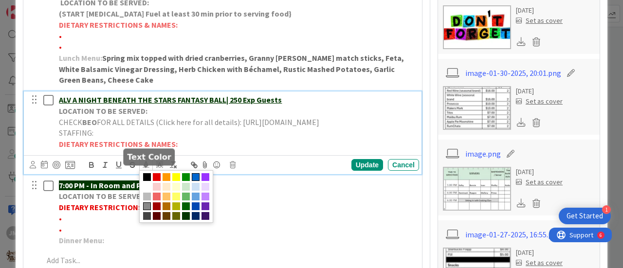
click at [195, 181] on span at bounding box center [196, 177] width 8 height 8
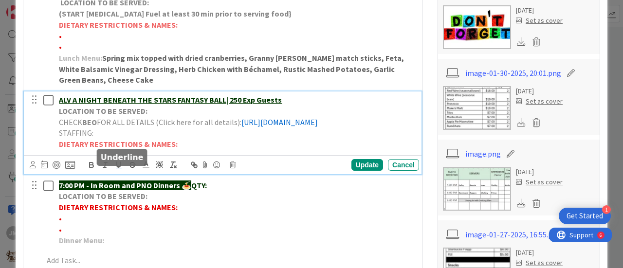
click at [117, 169] on icon "button" at bounding box center [118, 165] width 9 height 9
click at [362, 171] on div "Update" at bounding box center [368, 165] width 32 height 12
click at [242, 127] on u "[URL][DOMAIN_NAME]" at bounding box center [280, 122] width 76 height 10
click at [375, 171] on div "Update" at bounding box center [368, 165] width 32 height 12
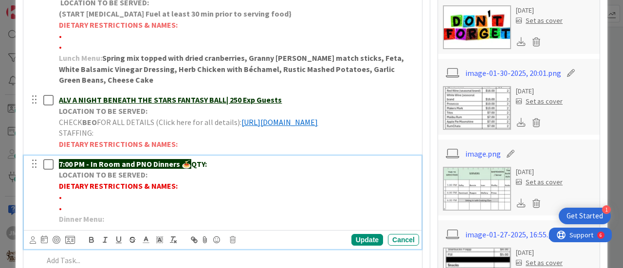
click at [145, 203] on p "•" at bounding box center [237, 197] width 356 height 11
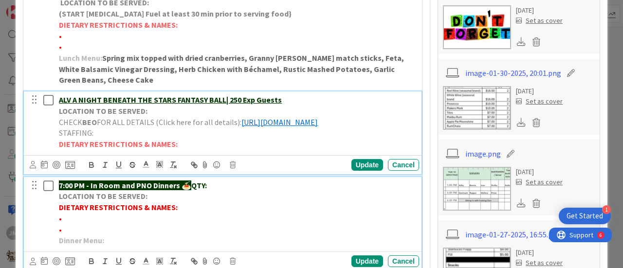
click at [241, 114] on p "LOCATION TO BE SERVED:" at bounding box center [237, 111] width 356 height 11
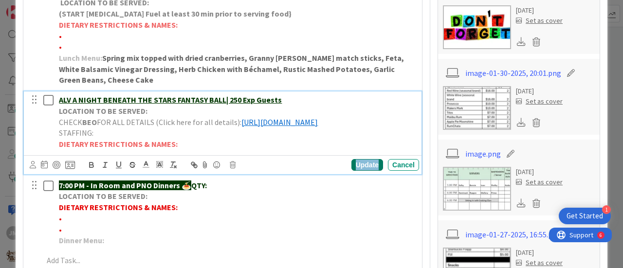
click at [365, 171] on div "Update" at bounding box center [368, 165] width 32 height 12
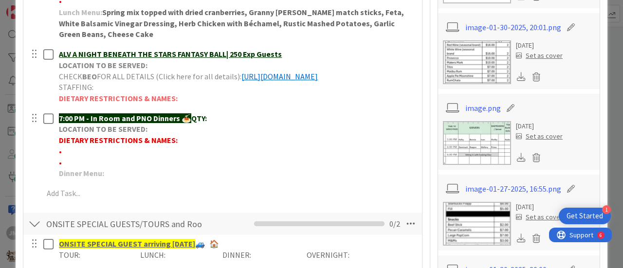
scroll to position [438, 0]
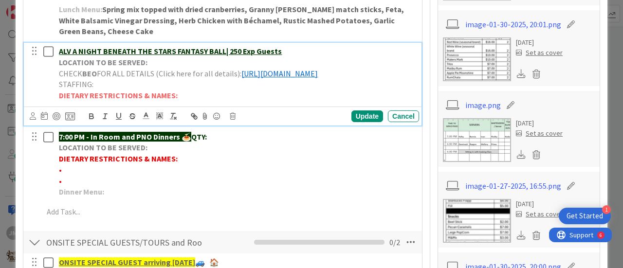
click at [318, 78] on u "[URL][DOMAIN_NAME]" at bounding box center [280, 74] width 76 height 10
click at [250, 62] on p "LOCATION TO BE SERVED:" at bounding box center [237, 62] width 356 height 11
click at [240, 72] on p "CHECK BEO FOR ALL DETAILS (Click here for all details): [URL][DOMAIN_NAME]" at bounding box center [237, 73] width 356 height 11
click at [180, 59] on p "LOCATION TO BE SERVED:" at bounding box center [237, 62] width 356 height 11
click at [364, 122] on div "Update" at bounding box center [368, 117] width 32 height 12
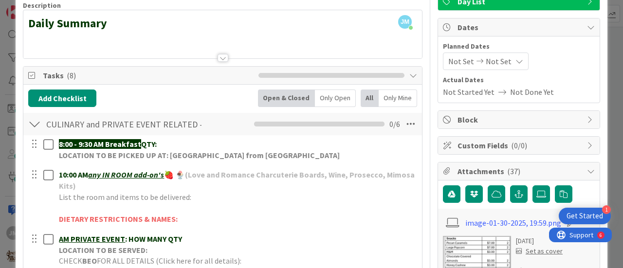
scroll to position [0, 0]
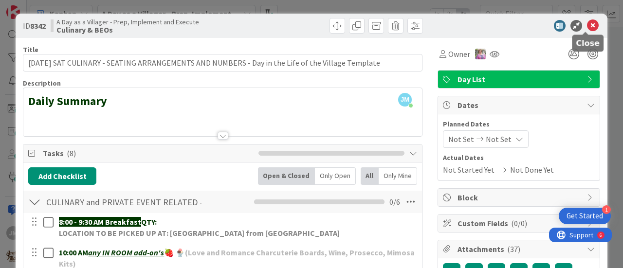
click at [587, 27] on icon at bounding box center [593, 26] width 12 height 12
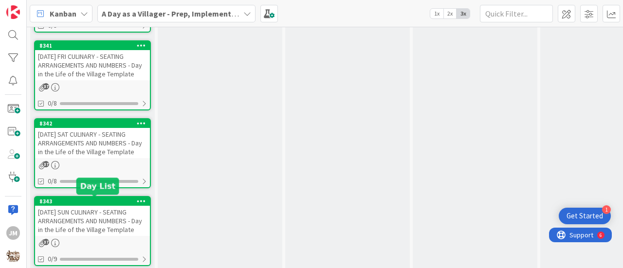
click at [86, 155] on div "[DATE] SAT CULINARY - SEATING ARRANGEMENTS AND NUMBERS - Day in the Life of the…" at bounding box center [92, 143] width 115 height 30
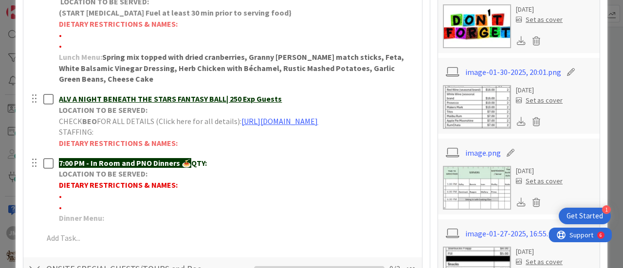
scroll to position [438, 0]
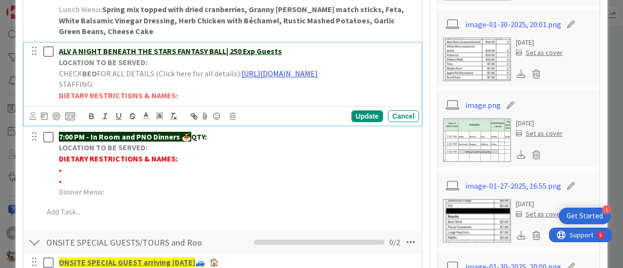
click at [242, 78] on link "[URL][DOMAIN_NAME]" at bounding box center [280, 74] width 76 height 10
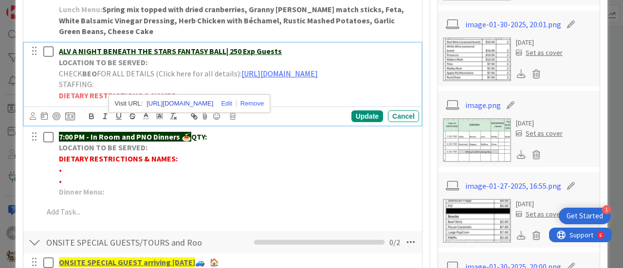
click at [191, 102] on link "[URL][DOMAIN_NAME]" at bounding box center [180, 103] width 67 height 13
click at [361, 122] on div "Update" at bounding box center [368, 117] width 32 height 12
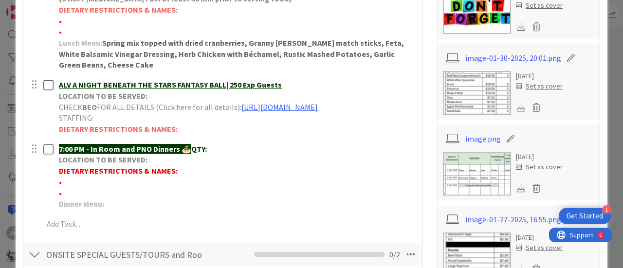
scroll to position [390, 0]
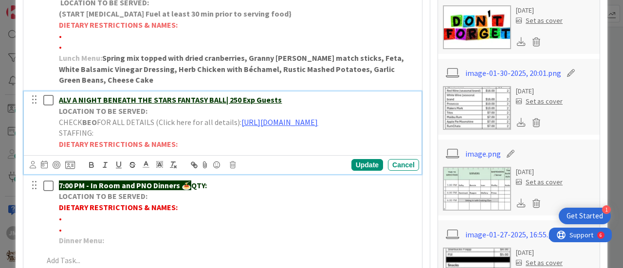
click at [56, 98] on div "ALV A NIGHT BENEATH THE STARS FANTASY BALL| 250 Exp Guests LOCATION TO BE SERVE…" at bounding box center [237, 122] width 364 height 61
drag, startPoint x: 70, startPoint y: 97, endPoint x: 77, endPoint y: 98, distance: 7.9
click at [70, 97] on u "5-9ALV A NIGHT BENEATH THE STARS FANTASY BALL| 250 Exp Guests" at bounding box center [176, 100] width 234 height 10
click at [365, 171] on div "Update" at bounding box center [368, 165] width 32 height 12
click at [168, 107] on p "LOCATION TO BE SERVED:" at bounding box center [237, 111] width 356 height 11
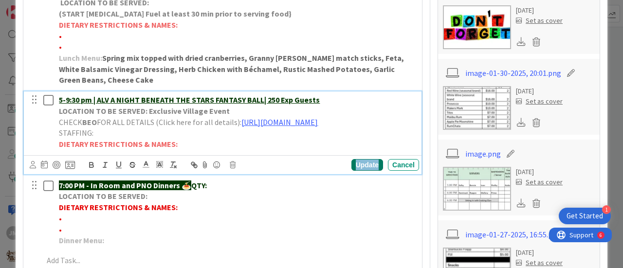
click at [367, 171] on div "Update" at bounding box center [368, 165] width 32 height 12
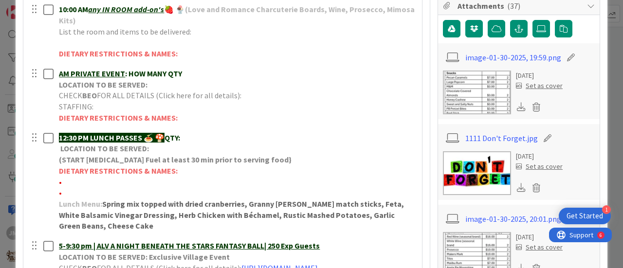
scroll to position [0, 0]
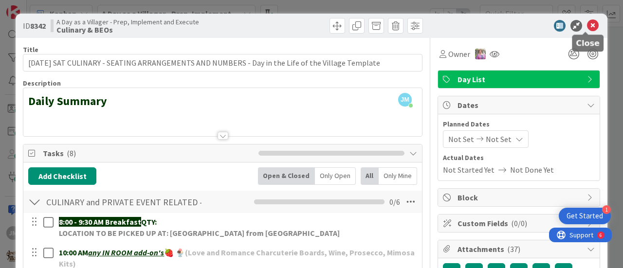
click at [587, 26] on icon at bounding box center [593, 26] width 12 height 12
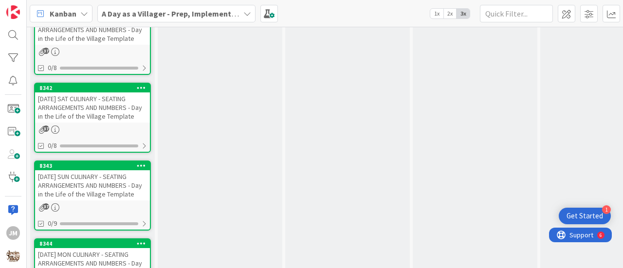
scroll to position [1961, 0]
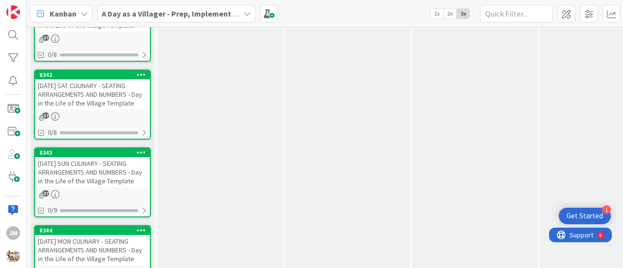
click at [62, 178] on div "[DATE] SUN CULINARY - SEATING ARRANGEMENTS AND NUMBERS - Day in the Life of the…" at bounding box center [92, 172] width 115 height 30
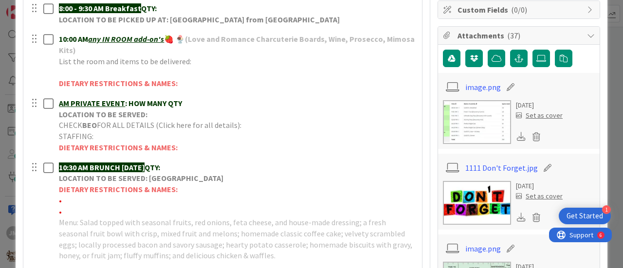
scroll to position [243, 0]
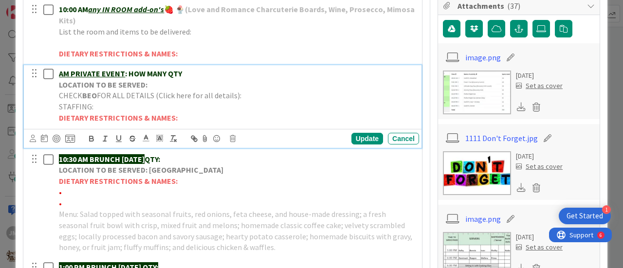
drag, startPoint x: 193, startPoint y: 73, endPoint x: 73, endPoint y: 72, distance: 119.8
click at [73, 72] on p "AM PRIVATE EVENT : HOW MANY QTY" at bounding box center [237, 73] width 356 height 11
click at [59, 72] on u "AM [PERSON_NAME] Wedding" at bounding box center [110, 74] width 103 height 10
click at [75, 72] on u "1 pM [PERSON_NAME] Wedding" at bounding box center [113, 74] width 108 height 10
click at [181, 73] on p "1 - 5pm [PERSON_NAME] Wedding" at bounding box center [237, 73] width 356 height 11
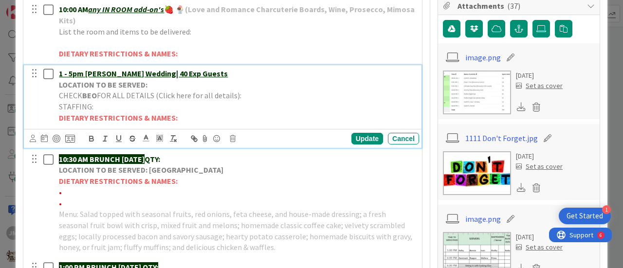
click at [181, 71] on u "1 - 5pm [PERSON_NAME] Wedding| 40 Exp Guests" at bounding box center [143, 74] width 169 height 10
click at [262, 90] on p "CHECK BEO FOR ALL DETAILS (Click here for all details):" at bounding box center [237, 95] width 356 height 11
drag, startPoint x: 340, startPoint y: 104, endPoint x: 47, endPoint y: 102, distance: 293.6
click at [47, 102] on div "1 - 5pm [PERSON_NAME] Wedding| 44 Exp Guests LOCATION TO BE SERVED: CHECK BEO F…" at bounding box center [224, 95] width 392 height 61
click at [119, 143] on icon "button" at bounding box center [118, 138] width 9 height 9
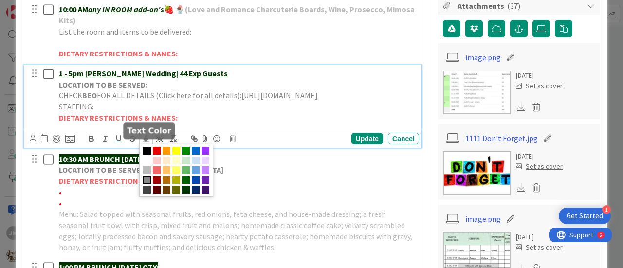
click at [144, 143] on icon at bounding box center [146, 138] width 9 height 9
click at [197, 155] on span at bounding box center [196, 151] width 8 height 8
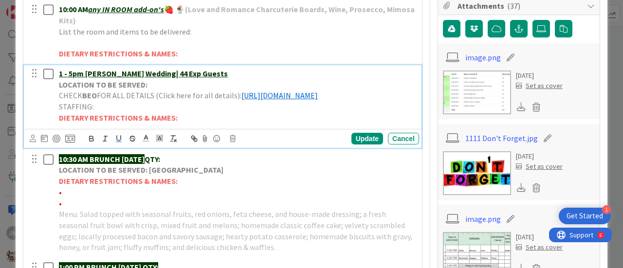
click at [205, 124] on p "DIETARY RESTRICTIONS & NAMES:" at bounding box center [237, 117] width 356 height 11
click at [149, 84] on p "LOCATION TO BE SERVED:" at bounding box center [237, 84] width 356 height 11
click at [161, 81] on p "LOCATION TO BE SERVED:" at bounding box center [237, 84] width 356 height 11
click at [171, 84] on strong "LOCATION TO BE SERVED: WT| [GEOGRAPHIC_DATA]" at bounding box center [148, 85] width 179 height 10
click at [219, 85] on p "LOCATION TO BE SERVED: WT| [GEOGRAPHIC_DATA]" at bounding box center [237, 84] width 356 height 11
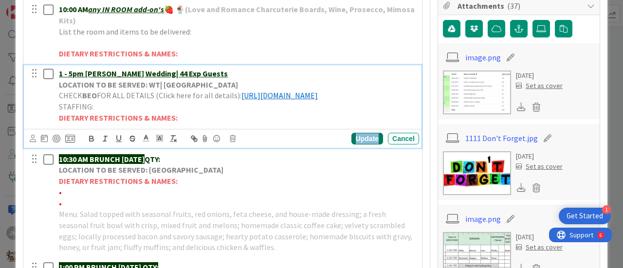
click at [367, 145] on div "Update" at bounding box center [368, 139] width 32 height 12
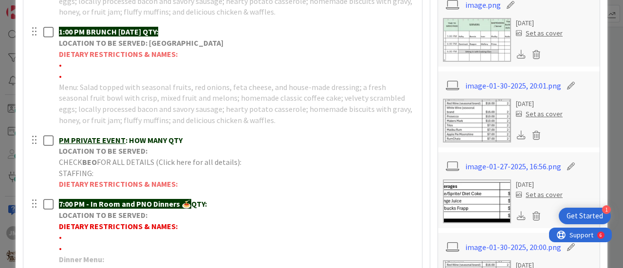
scroll to position [487, 0]
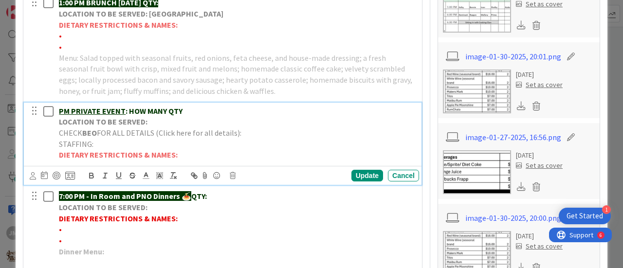
drag, startPoint x: 189, startPoint y: 121, endPoint x: 59, endPoint y: 123, distance: 129.5
click at [59, 117] on p "PM PRIVATE EVENT : HOW MANY QTY" at bounding box center [237, 111] width 356 height 11
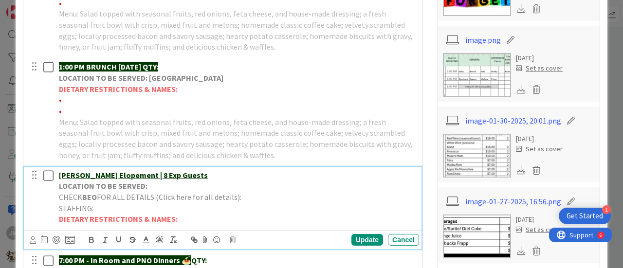
scroll to position [438, 0]
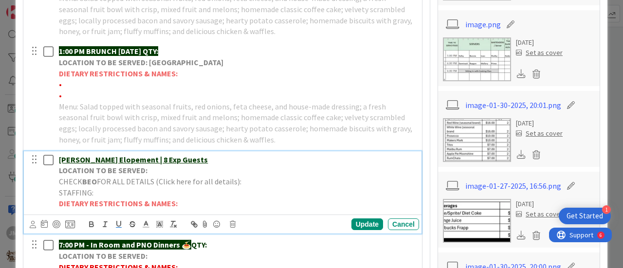
click at [149, 176] on p "LOCATION TO BE SERVED:" at bounding box center [237, 170] width 356 height 11
click at [263, 187] on p "CHECK BEO FOR ALL DETAILS (Click here for all details):" at bounding box center [237, 181] width 356 height 11
drag, startPoint x: 358, startPoint y: 205, endPoint x: 24, endPoint y: 205, distance: 334.0
click at [24, 205] on div "[PERSON_NAME] Elopement | 8 Exp Guests LOCATION TO BE SERVED: Waterfall Landing…" at bounding box center [223, 192] width 398 height 83
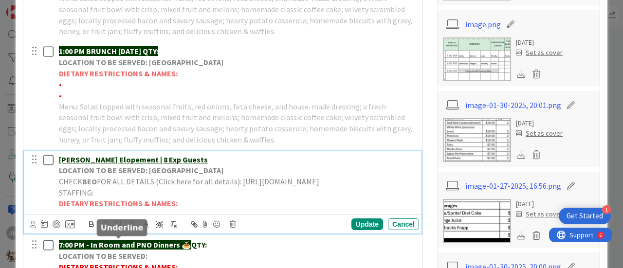
click at [117, 229] on icon "button" at bounding box center [118, 224] width 9 height 9
click at [145, 229] on icon at bounding box center [146, 224] width 9 height 9
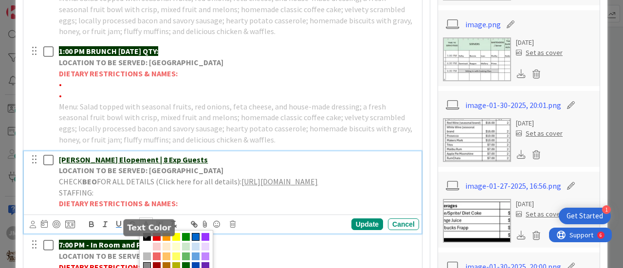
click at [198, 241] on span at bounding box center [196, 237] width 8 height 8
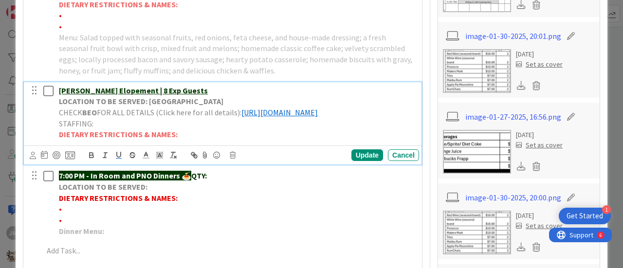
scroll to position [536, 0]
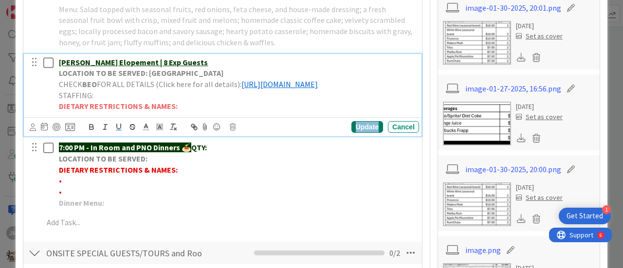
click at [357, 133] on div "Update" at bounding box center [368, 127] width 32 height 12
click at [58, 72] on div "[PERSON_NAME] Elopement | 8 Exp Guests LOCATION TO BE SERVED: Waterfall Landing…" at bounding box center [237, 84] width 364 height 61
click at [367, 133] on div "Update" at bounding box center [368, 127] width 32 height 12
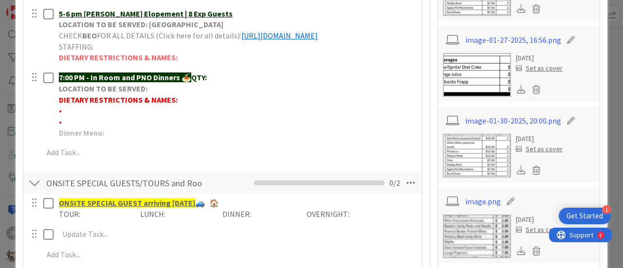
scroll to position [487, 0]
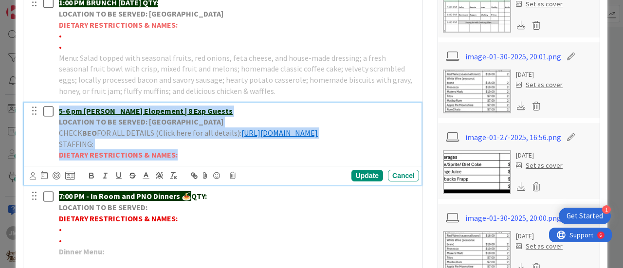
drag, startPoint x: 182, startPoint y: 175, endPoint x: 56, endPoint y: 119, distance: 137.1
click at [56, 119] on div "5-6 pm [PERSON_NAME] Elopement | 8 Exp Guests LOCATION TO BE SERVED: Waterfall …" at bounding box center [237, 133] width 364 height 61
copy div "5-6 pm [PERSON_NAME] Elopement | 8 Exp Guests LOCATION TO BE SERVED: Waterfall …"
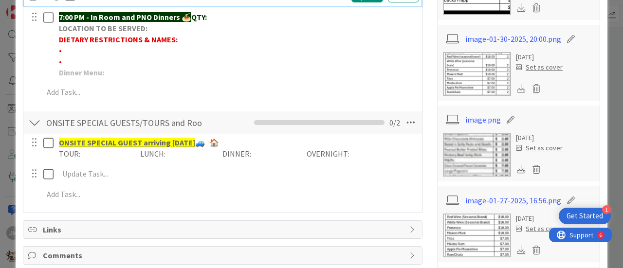
scroll to position [682, 0]
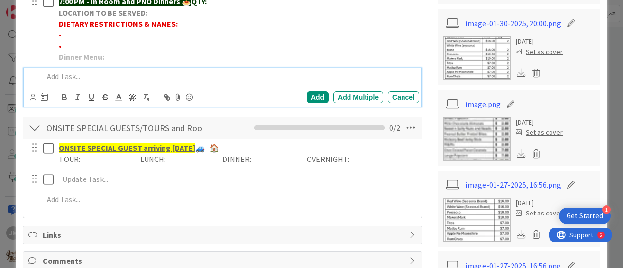
click at [80, 82] on p at bounding box center [229, 76] width 372 height 11
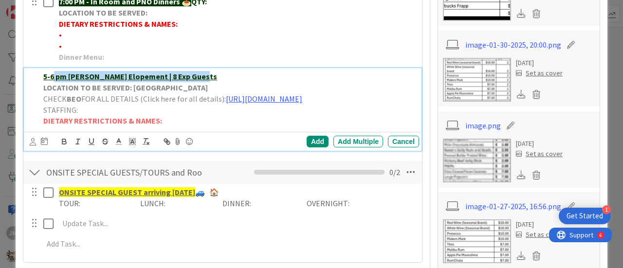
drag, startPoint x: 201, startPoint y: 96, endPoint x: 53, endPoint y: 94, distance: 148.1
click at [53, 82] on p "5-6 pm [PERSON_NAME] Elopement | 8 Exp Guests" at bounding box center [229, 76] width 372 height 11
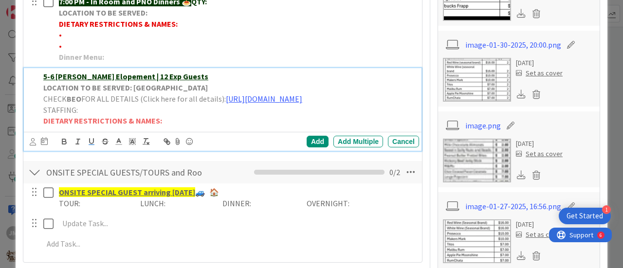
drag, startPoint x: 200, startPoint y: 112, endPoint x: 133, endPoint y: 108, distance: 66.4
click at [133, 93] on p "LOCATION TO BE SERVED: [GEOGRAPHIC_DATA]" at bounding box center [229, 87] width 372 height 11
click at [58, 81] on u "5-6 [PERSON_NAME] Elopement | 12 Exp Guests" at bounding box center [125, 77] width 165 height 10
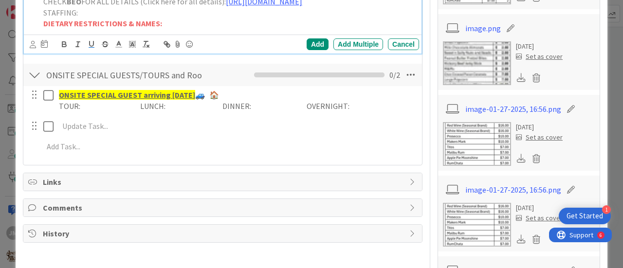
scroll to position [709, 0]
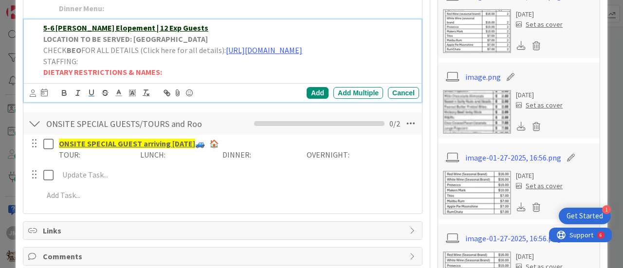
drag, startPoint x: 336, startPoint y: 82, endPoint x: 33, endPoint y: 82, distance: 302.4
click at [33, 81] on div "5-6 [PERSON_NAME] Elopement | 12 Exp Guests LOCATION TO BE SERVED: Yeti Cave CH…" at bounding box center [224, 49] width 392 height 61
drag, startPoint x: 336, startPoint y: 79, endPoint x: 63, endPoint y: 98, distance: 273.4
click at [34, 81] on div "5-6 [PERSON_NAME] Elopement | 12 Exp Guests LOCATION TO BE SERVED: [GEOGRAPHIC_…" at bounding box center [224, 49] width 392 height 61
click at [92, 97] on icon "button" at bounding box center [91, 93] width 9 height 9
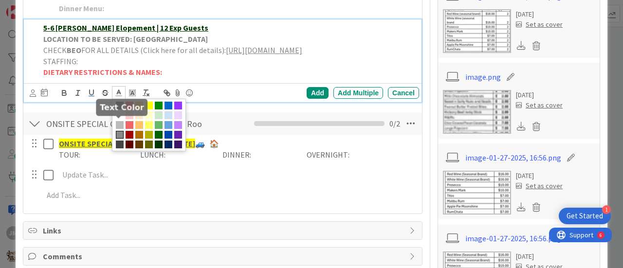
click at [118, 97] on icon at bounding box center [118, 93] width 9 height 9
click at [168, 110] on span at bounding box center [169, 106] width 8 height 8
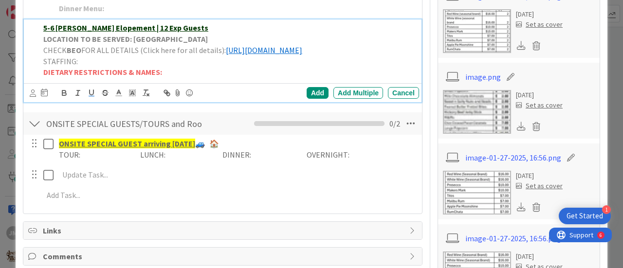
click at [246, 78] on p "DIETARY RESTRICTIONS & NAMES:" at bounding box center [229, 72] width 372 height 11
click at [317, 99] on div "Add" at bounding box center [318, 93] width 22 height 12
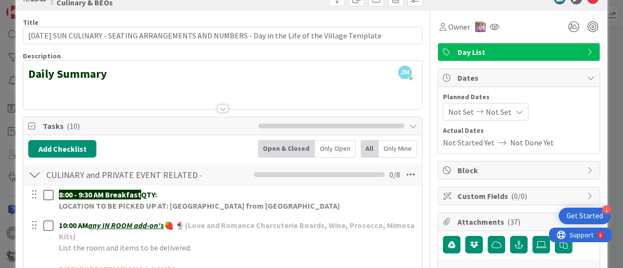
scroll to position [0, 0]
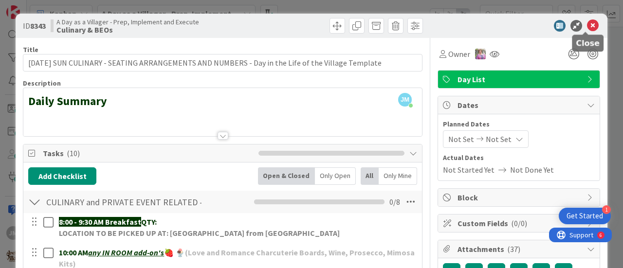
click at [587, 20] on icon at bounding box center [593, 26] width 12 height 12
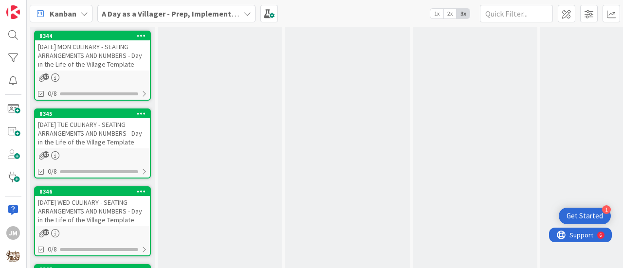
scroll to position [2107, 0]
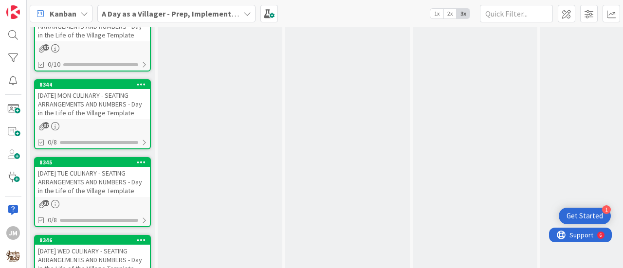
click at [76, 109] on div "[DATE] MON CULINARY - SEATING ARRANGEMENTS AND NUMBERS - Day in the Life of the…" at bounding box center [92, 104] width 115 height 30
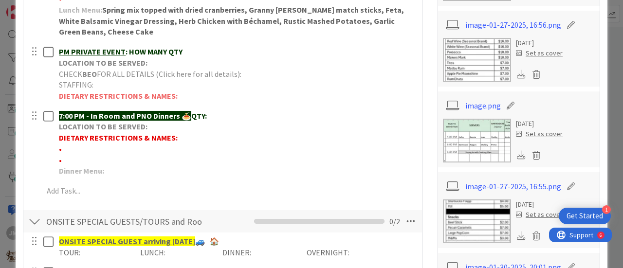
scroll to position [438, 0]
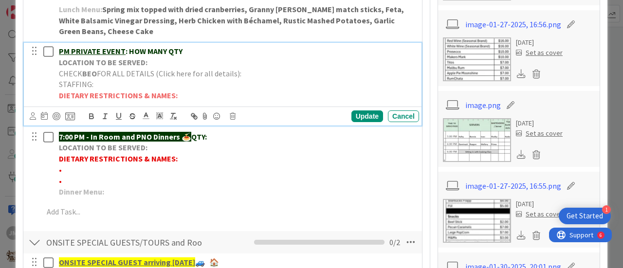
drag, startPoint x: 185, startPoint y: 53, endPoint x: 73, endPoint y: 52, distance: 112.5
click at [73, 51] on p "PM PRIVATE EVENT : HOW MANY QTY" at bounding box center [237, 51] width 356 height 11
click at [157, 57] on p "LOCATION TO BE SERVED:" at bounding box center [237, 62] width 356 height 11
click at [159, 60] on strong "LOCATION TO BE SERVED: [GEOGRAPHIC_DATA]" at bounding box center [141, 62] width 165 height 10
click at [219, 63] on p "LOCATION TO BE SERVED: [GEOGRAPHIC_DATA]" at bounding box center [237, 62] width 356 height 11
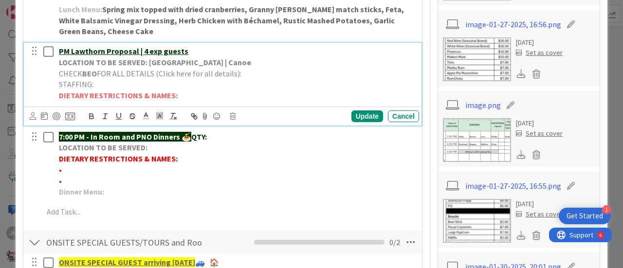
click at [60, 53] on u "PM Lawthorn Proposal | 4 exp guests" at bounding box center [124, 51] width 130 height 10
click at [67, 51] on u "5-PM Lawthorn Proposal | 4 exp guests" at bounding box center [127, 51] width 136 height 10
drag, startPoint x: 156, startPoint y: 51, endPoint x: 161, endPoint y: 52, distance: 4.9
click at [156, 51] on u "5-9 PM Lawthorn Proposal | 4 exp guests" at bounding box center [130, 51] width 142 height 10
click at [252, 75] on p "CHECK BEO FOR ALL DETAILS (Click here for all details):" at bounding box center [237, 73] width 356 height 11
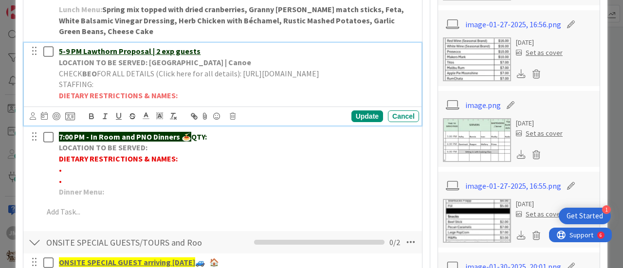
drag, startPoint x: 346, startPoint y: 82, endPoint x: 52, endPoint y: 87, distance: 294.6
click at [52, 87] on div "5-9 PM Lawthorn Proposal | 2 exp guests LOCATION TO BE SERVED: [GEOGRAPHIC_DATA…" at bounding box center [224, 73] width 392 height 61
click at [115, 121] on icon "button" at bounding box center [118, 116] width 9 height 9
click at [147, 120] on icon at bounding box center [146, 116] width 9 height 9
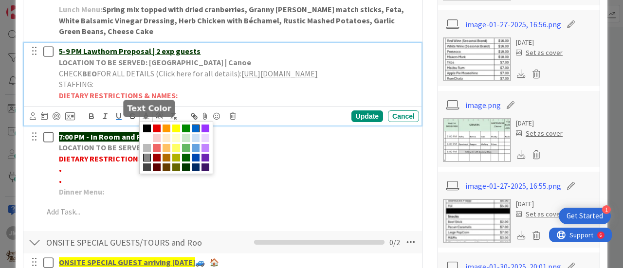
click at [195, 132] on span at bounding box center [196, 129] width 8 height 8
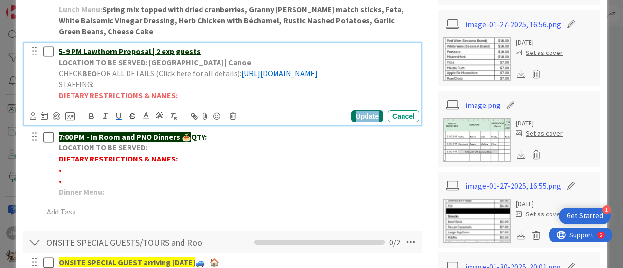
click at [359, 122] on div "Update" at bounding box center [368, 117] width 32 height 12
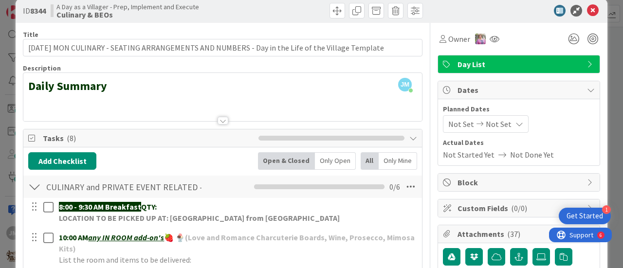
scroll to position [0, 0]
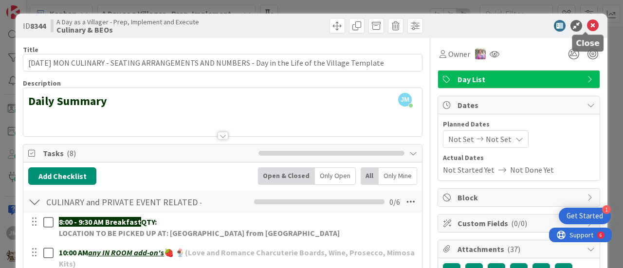
click at [589, 23] on icon at bounding box center [593, 26] width 12 height 12
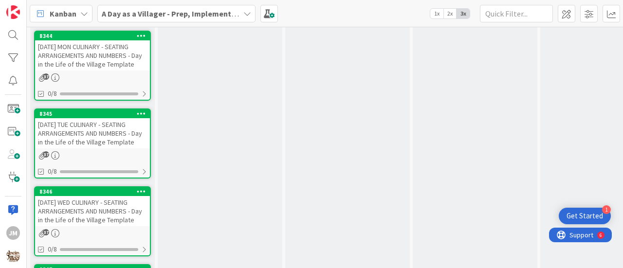
scroll to position [2204, 0]
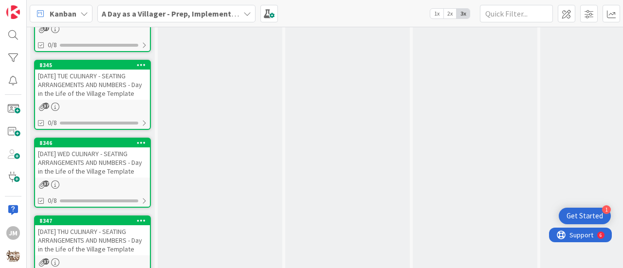
click at [89, 99] on div "[PHONE_NUMBER][DATE] TUE CULINARY - SEATING ARRANGEMENTS AND NUMBERS - Day in t…" at bounding box center [92, 95] width 117 height 70
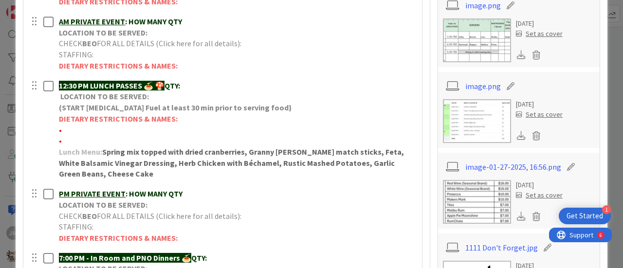
scroll to position [393, 0]
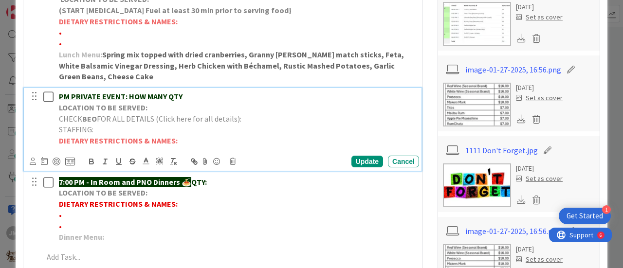
drag, startPoint x: 187, startPoint y: 96, endPoint x: 69, endPoint y: 93, distance: 117.9
click at [69, 93] on p "PM PRIVATE EVENT : HOW MANY QTY" at bounding box center [237, 96] width 356 height 11
click at [170, 108] on p "LOCATION TO BE SERVED:" at bounding box center [237, 107] width 356 height 11
click at [191, 92] on p "PMLexie [PERSON_NAME] Elopement" at bounding box center [237, 96] width 356 height 11
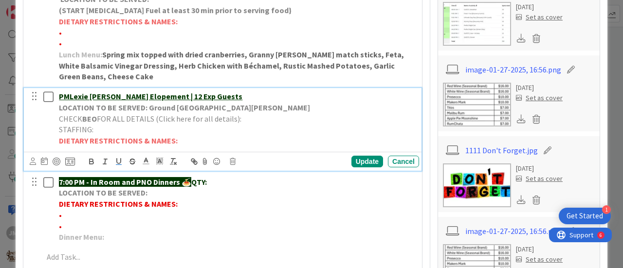
click at [253, 118] on p "CHECK BEO FOR ALL DETAILS (Click here for all details):" at bounding box center [237, 118] width 356 height 11
drag, startPoint x: 343, startPoint y: 127, endPoint x: 81, endPoint y: 152, distance: 262.7
click at [50, 127] on div "PMLexie [PERSON_NAME] Elopement | 12 Exp Guests LOCATION TO BE SERVED: Ground E…" at bounding box center [224, 118] width 392 height 61
click at [119, 165] on rect "button" at bounding box center [119, 165] width 6 height 0
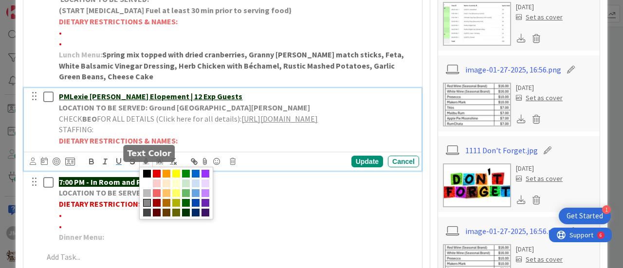
click at [147, 161] on line at bounding box center [146, 161] width 2 height 0
click at [194, 178] on span at bounding box center [196, 174] width 8 height 8
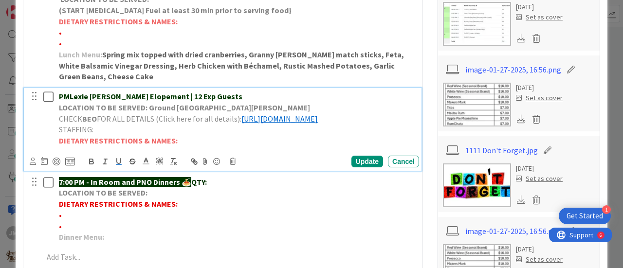
click at [301, 147] on p "DIETARY RESTRICTIONS & NAMES:" at bounding box center [237, 140] width 356 height 11
click at [57, 95] on div "PMLexie [PERSON_NAME] Elopement | 12 Exp Guests LOCATION TO BE SERVED: Ground E…" at bounding box center [237, 118] width 364 height 61
drag, startPoint x: 58, startPoint y: 93, endPoint x: 65, endPoint y: 94, distance: 7.4
click at [58, 93] on div "PMLexie [PERSON_NAME] Elopement | 12 Exp Guests LOCATION TO BE SERVED: Ground E…" at bounding box center [237, 118] width 364 height 61
click at [80, 94] on u "5-9 PMLexie [PERSON_NAME] Elopement | 12 Exp Guests" at bounding box center [157, 97] width 196 height 10
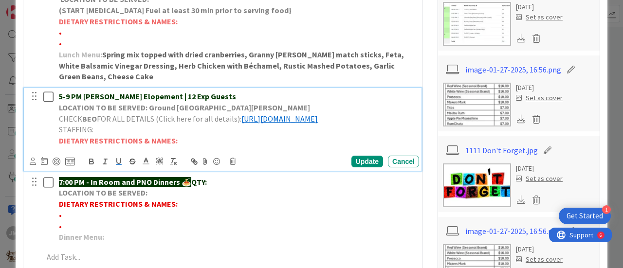
click at [271, 95] on p "5-9 PM [PERSON_NAME] Elopement | 12 Exp Guests" at bounding box center [237, 96] width 356 height 11
click at [360, 168] on div "Update" at bounding box center [368, 162] width 32 height 12
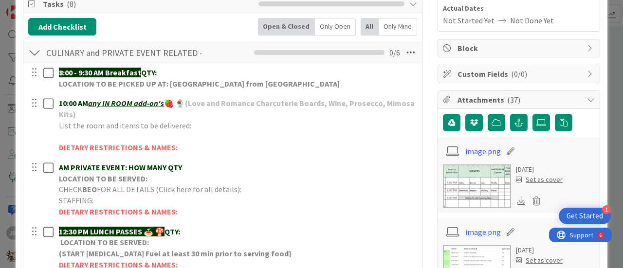
scroll to position [0, 0]
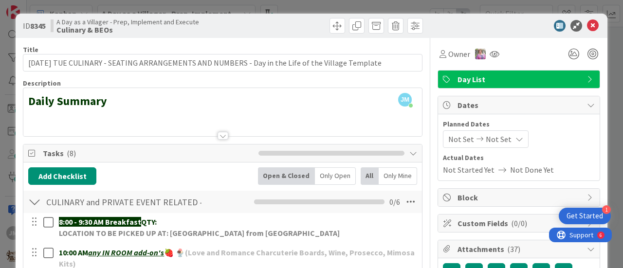
click at [587, 18] on div "ID 8345 A Day as a Villager - Prep, Implement and Execute Culinary & BEOs" at bounding box center [312, 26] width 592 height 24
click at [587, 25] on icon at bounding box center [593, 26] width 12 height 12
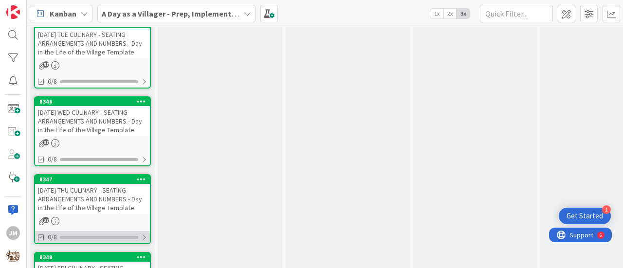
scroll to position [2245, 0]
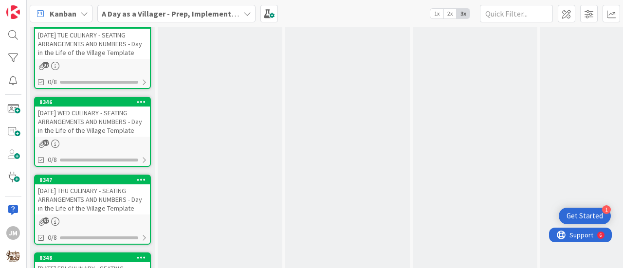
click at [88, 139] on div "[PHONE_NUMBER][DATE] WED CULINARY - SEATING ARRANGEMENTS AND NUMBERS - Day in t…" at bounding box center [92, 132] width 117 height 70
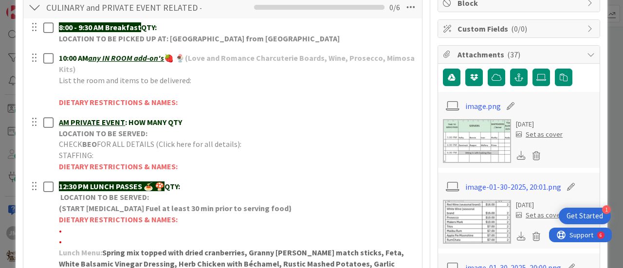
scroll to position [195, 0]
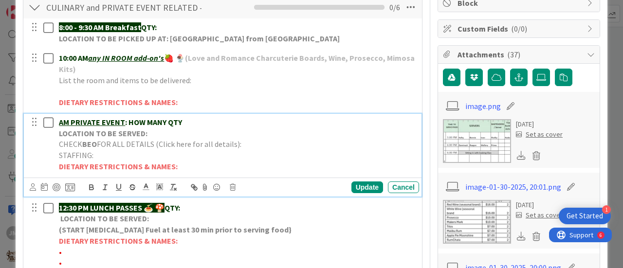
drag, startPoint x: 184, startPoint y: 121, endPoint x: 72, endPoint y: 118, distance: 112.5
click at [72, 118] on p "AM PRIVATE EVENT : HOW MANY QTY" at bounding box center [237, 122] width 356 height 11
click at [149, 118] on p "AM Knoxville Orthopedic" at bounding box center [237, 122] width 356 height 11
click at [147, 120] on u "AM Knoxville Orthopedic Clinic Happy Hour" at bounding box center [134, 122] width 151 height 10
click at [59, 119] on u "AM Knoxville Orthopedic Clinic Happy Hour" at bounding box center [134, 122] width 150 height 10
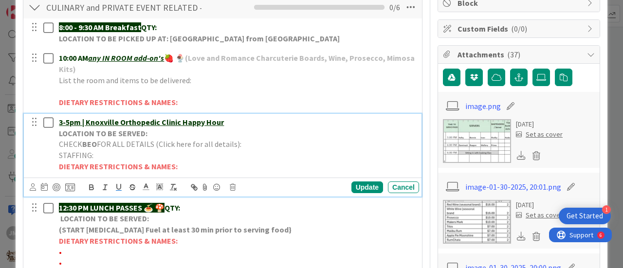
click at [228, 119] on p "3-5pm | Knoxville Orthopedic Clinic Happy Hour" at bounding box center [237, 122] width 356 height 11
click at [265, 139] on p "CHECK BEO FOR ALL DETAILS (Click here for all details):" at bounding box center [237, 144] width 356 height 11
drag, startPoint x: 280, startPoint y: 155, endPoint x: 44, endPoint y: 152, distance: 236.2
click at [44, 152] on div "3-5pm | [GEOGRAPHIC_DATA] Orthopedic Clinic Happy Hour| LOCATION TO BE SERVED: …" at bounding box center [224, 144] width 392 height 61
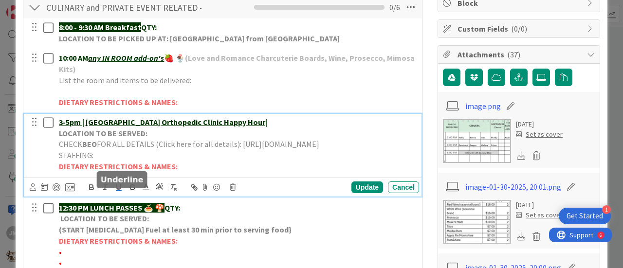
click at [114, 192] on icon "button" at bounding box center [118, 187] width 9 height 9
click at [115, 192] on icon "button" at bounding box center [118, 187] width 9 height 9
click at [145, 191] on icon at bounding box center [146, 187] width 9 height 9
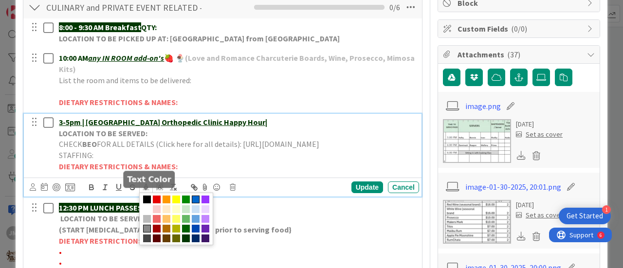
click at [194, 204] on span at bounding box center [196, 200] width 8 height 8
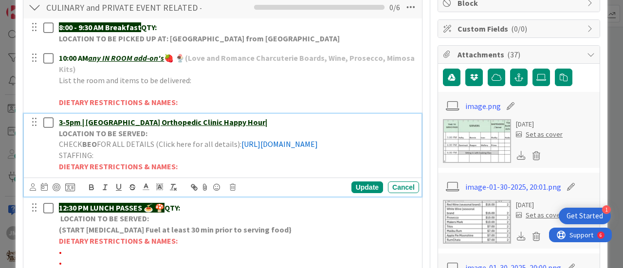
click at [253, 172] on p "DIETARY RESTRICTIONS & NAMES:" at bounding box center [237, 166] width 356 height 11
click at [166, 135] on p "LOCATION TO BE SERVED:" at bounding box center [237, 133] width 356 height 11
click at [238, 120] on p "3-5pm | [GEOGRAPHIC_DATA] Orthopedic Clinic Happy Hour|" at bounding box center [237, 122] width 356 height 11
click at [165, 131] on p "LOCATION TO BE SERVED:" at bounding box center [237, 133] width 356 height 11
click at [359, 193] on div "Update" at bounding box center [368, 188] width 32 height 12
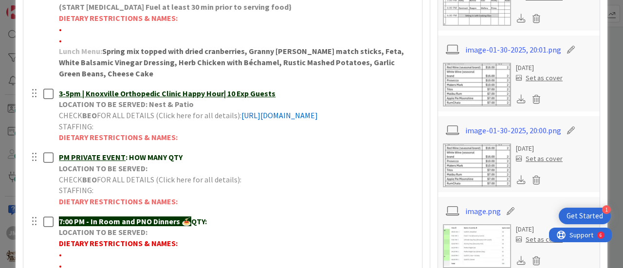
scroll to position [388, 0]
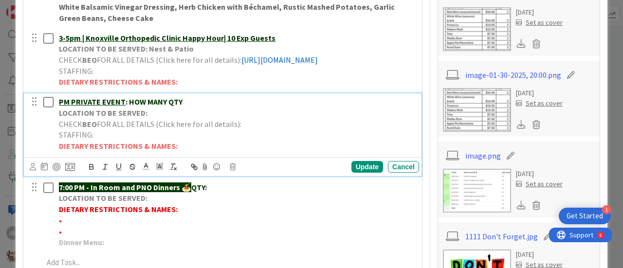
drag, startPoint x: 202, startPoint y: 112, endPoint x: 70, endPoint y: 111, distance: 132.5
click at [70, 108] on p "PM PRIVATE EVENT : HOW MANY QTY" at bounding box center [237, 101] width 356 height 11
click at [57, 112] on div "PMTaylor Anniversary Party | 45 Exp Guests LOCATION TO BE SERVED: CHECK BEO FOR…" at bounding box center [237, 123] width 364 height 61
click at [83, 107] on u "5-9 PMTaylor Anniversary Party | 45 Exp Guests" at bounding box center [140, 102] width 162 height 10
click at [166, 119] on p "LOCATION TO BE SERVED:" at bounding box center [237, 113] width 356 height 11
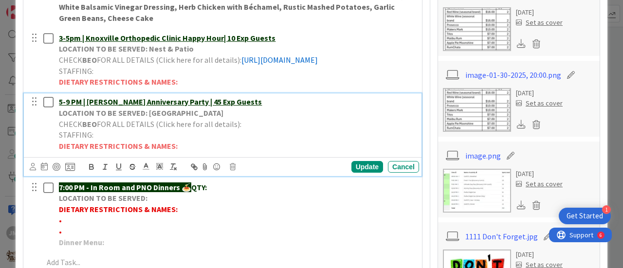
click at [265, 130] on p "CHECK BEO FOR ALL DETAILS (Click here for all details):" at bounding box center [237, 124] width 356 height 11
drag, startPoint x: 349, startPoint y: 144, endPoint x: 56, endPoint y: 143, distance: 293.1
click at [56, 143] on div "5-9 PM | [PERSON_NAME] Anniversary Party | 45 Exp Guests LOCATION TO BE SERVED:…" at bounding box center [237, 123] width 364 height 61
click at [117, 169] on icon "button" at bounding box center [119, 166] width 4 height 5
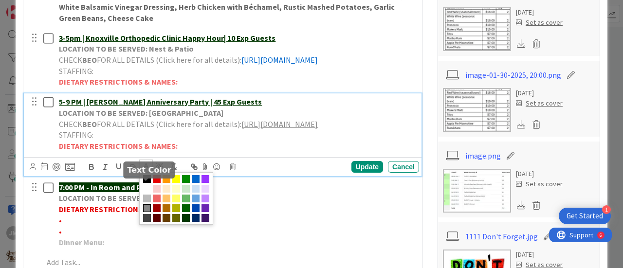
click at [144, 171] on icon at bounding box center [146, 166] width 9 height 9
click at [196, 183] on span at bounding box center [196, 179] width 8 height 8
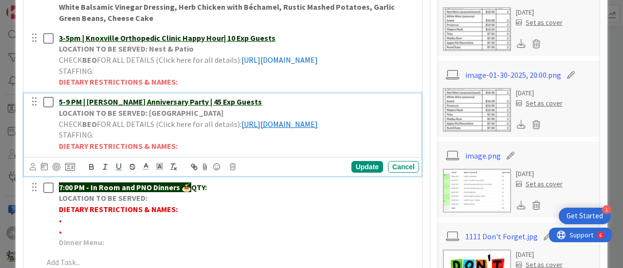
click at [260, 141] on p "STAFFING:" at bounding box center [237, 135] width 356 height 11
click at [367, 173] on div "Update" at bounding box center [368, 167] width 32 height 12
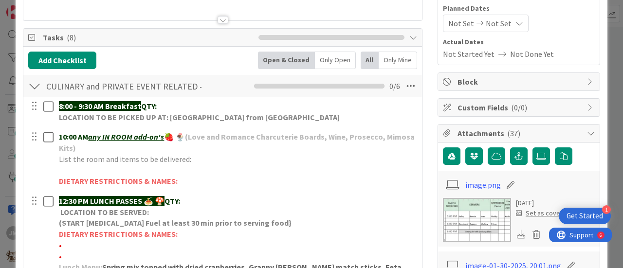
scroll to position [0, 0]
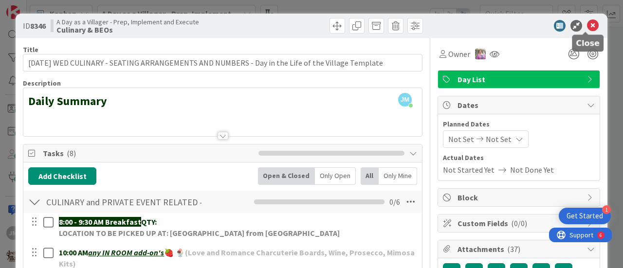
click at [587, 24] on icon at bounding box center [593, 26] width 12 height 12
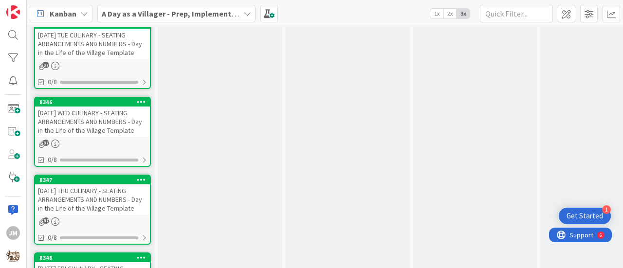
scroll to position [2294, 0]
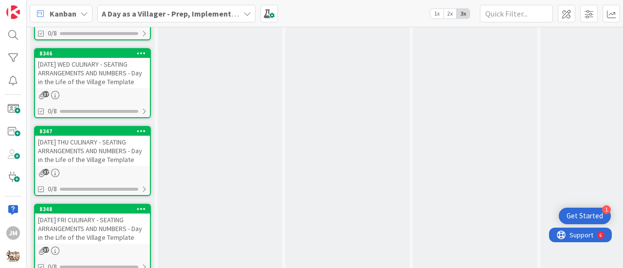
click at [75, 146] on div "[DATE] THU CULINARY - SEATING ARRANGEMENTS AND NUMBERS - Day in the Life of the…" at bounding box center [92, 151] width 115 height 30
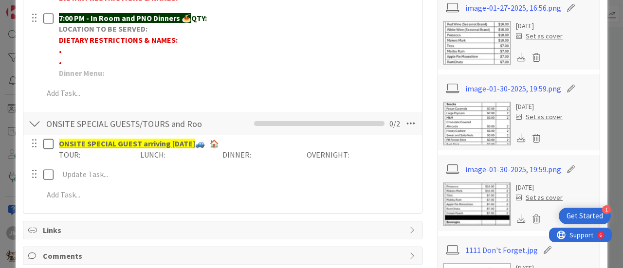
scroll to position [341, 0]
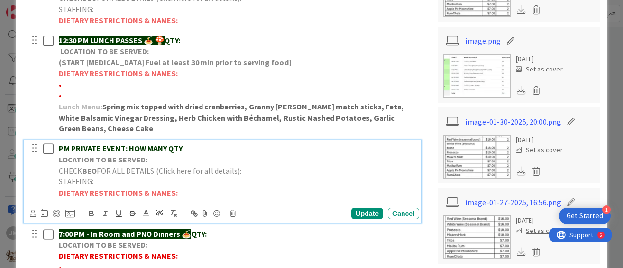
drag, startPoint x: 194, startPoint y: 147, endPoint x: 71, endPoint y: 145, distance: 122.7
click at [71, 145] on p "PM PRIVATE EVENT : HOW MANY QTY" at bounding box center [237, 148] width 356 height 11
click at [171, 160] on p "LOCATION TO BE SERVED:" at bounding box center [237, 159] width 356 height 11
click at [274, 172] on p "CHECK BEO FOR ALL DETAILS (Click here for all details):" at bounding box center [237, 171] width 356 height 11
drag, startPoint x: 252, startPoint y: 170, endPoint x: 240, endPoint y: 171, distance: 12.7
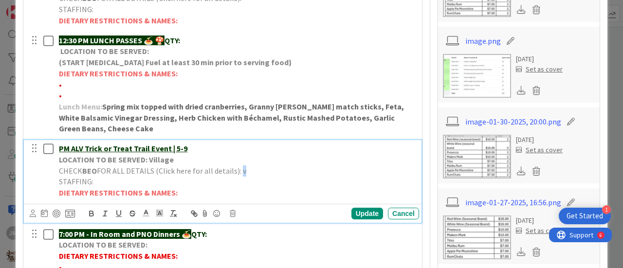
click at [240, 171] on p "CHECK BEO FOR ALL DETAILS (Click here for all details): v" at bounding box center [237, 171] width 356 height 11
click at [253, 176] on p "STAFFING:" at bounding box center [237, 181] width 356 height 11
click at [259, 168] on p "CHECK BEO FOR ALL DETAILS (Click here for all details):" at bounding box center [237, 171] width 356 height 11
drag, startPoint x: 322, startPoint y: 178, endPoint x: 53, endPoint y: 184, distance: 269.8
click at [53, 184] on div "PM ALV Trick or Treat Trail Event | 5-9 LOCATION TO BE SERVED: Village CHECK BE…" at bounding box center [224, 170] width 392 height 61
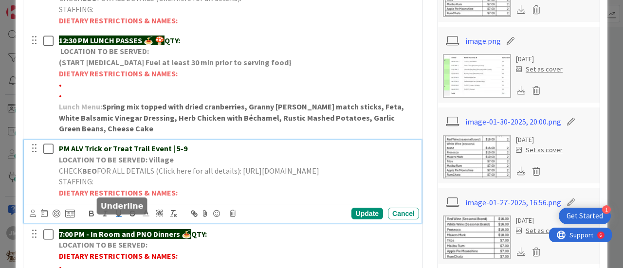
click at [120, 218] on icon "button" at bounding box center [118, 213] width 9 height 9
click at [147, 213] on line at bounding box center [146, 213] width 2 height 0
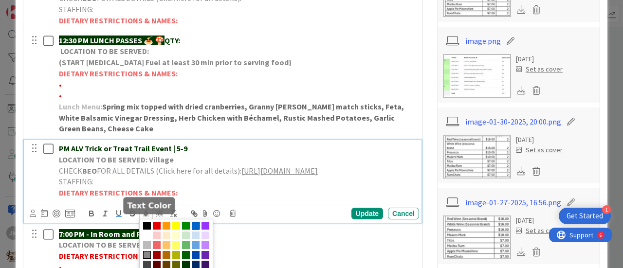
click at [198, 230] on span at bounding box center [196, 226] width 8 height 8
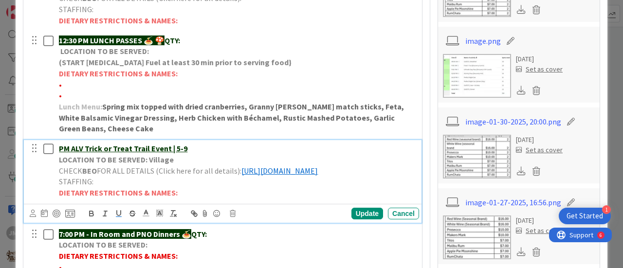
click at [57, 146] on div "PM ALV Trick or Treat Trail Event | 5-9 LOCATION TO BE SERVED: Village CHECK BE…" at bounding box center [237, 170] width 364 height 61
click at [188, 149] on p "PM ALV Trick or Treat Trail Event | 5-9" at bounding box center [237, 148] width 356 height 11
click at [366, 220] on div "Update" at bounding box center [368, 214] width 32 height 12
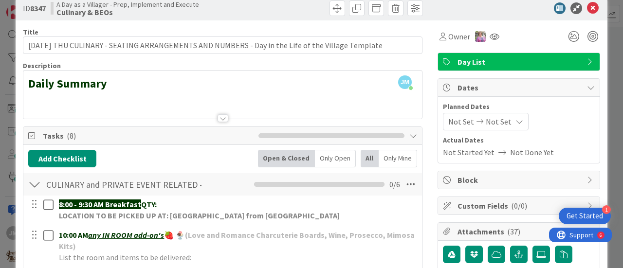
scroll to position [0, 0]
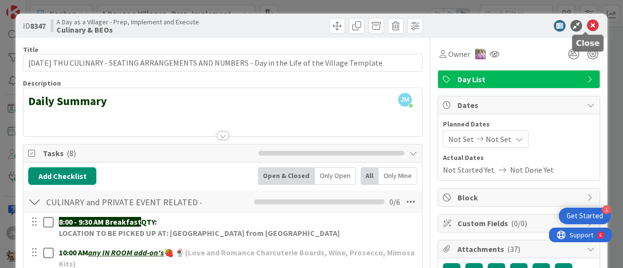
click at [587, 25] on icon at bounding box center [593, 26] width 12 height 12
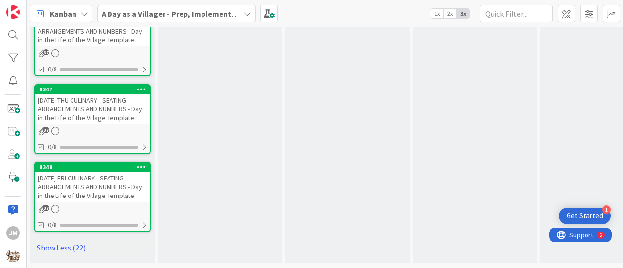
click at [65, 178] on div "[DATE] FRI CULINARY - SEATING ARRANGEMENTS AND NUMBERS - Day in the Life of the…" at bounding box center [92, 187] width 115 height 30
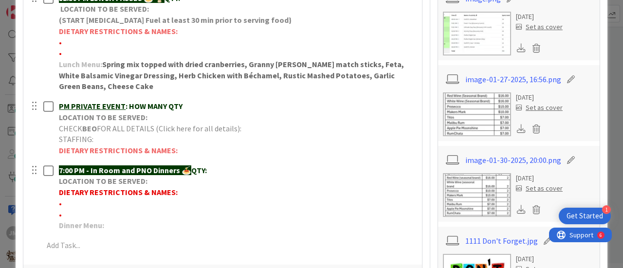
scroll to position [341, 0]
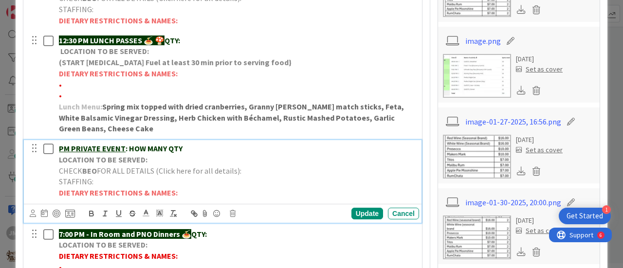
click at [185, 148] on p "PM PRIVATE EVENT : HOW MANY QTY" at bounding box center [237, 148] width 356 height 11
click at [164, 158] on p "LOCATION TO BE SERVED:" at bounding box center [237, 159] width 356 height 11
click at [60, 144] on u "Pm ALV Trick or Treat Trail Event" at bounding box center [116, 149] width 114 height 10
click at [263, 176] on p "STAFFING:" at bounding box center [237, 181] width 356 height 11
drag, startPoint x: 234, startPoint y: 154, endPoint x: 267, endPoint y: 160, distance: 34.1
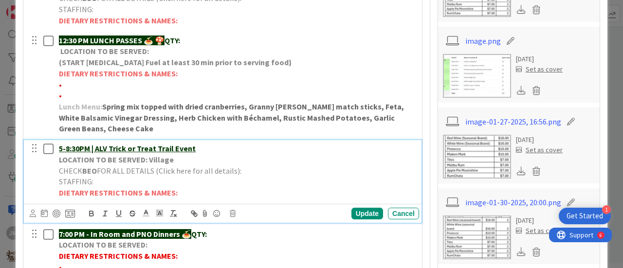
click at [242, 154] on p "LOCATION TO BE SERVED: Village" at bounding box center [237, 159] width 356 height 11
drag, startPoint x: 264, startPoint y: 166, endPoint x: 278, endPoint y: 171, distance: 14.0
click at [264, 167] on p "CHECK BEO FOR ALL DETAILS (Click here for all details):" at bounding box center [237, 171] width 356 height 11
drag, startPoint x: 333, startPoint y: 187, endPoint x: 41, endPoint y: 183, distance: 291.7
click at [41, 183] on div "5-8:30PM | ALV Trick or Treat Trail Event LOCATION TO BE SERVED: Village CHECK …" at bounding box center [224, 170] width 392 height 61
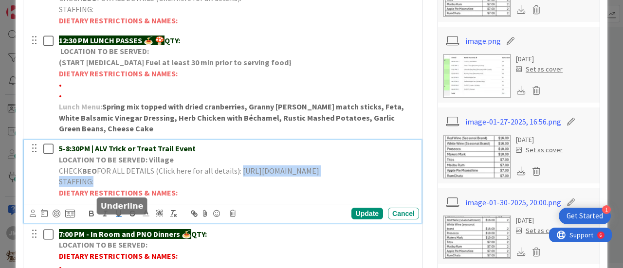
click at [120, 218] on icon "button" at bounding box center [118, 213] width 9 height 9
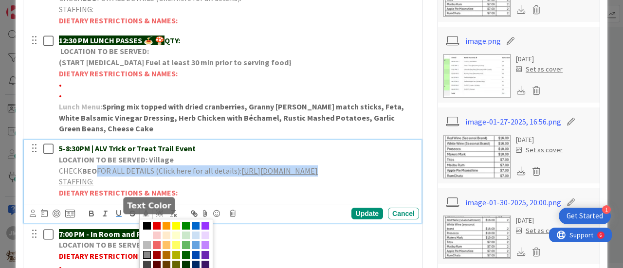
click at [147, 218] on icon at bounding box center [146, 213] width 9 height 9
click at [196, 230] on span at bounding box center [196, 226] width 8 height 8
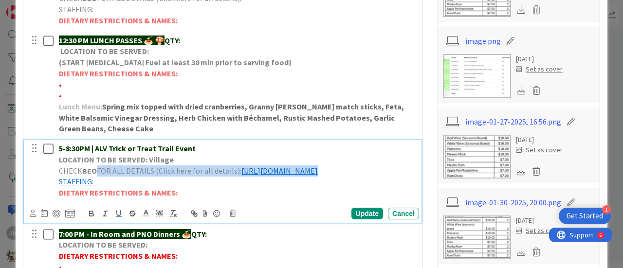
click at [266, 199] on p "DIETARY RESTRICTIONS & NAMES:" at bounding box center [237, 192] width 356 height 11
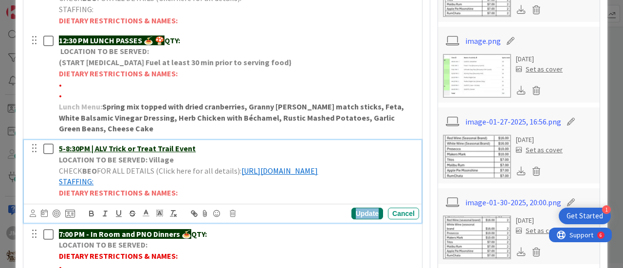
click at [364, 220] on div "Update" at bounding box center [368, 214] width 32 height 12
drag, startPoint x: 98, startPoint y: 192, endPoint x: 56, endPoint y: 200, distance: 43.6
click at [56, 193] on div "5-8:30PM | ALV Trick or Treat Trail Event LOCATION TO BE SERVED: Village CHECK …" at bounding box center [237, 170] width 364 height 61
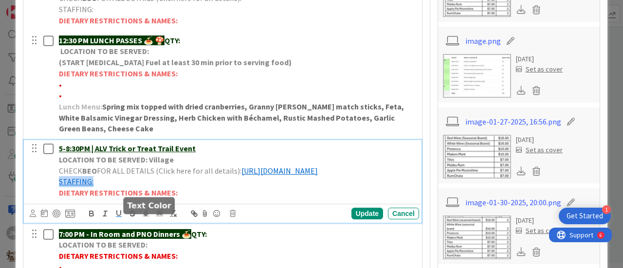
click at [144, 218] on icon at bounding box center [146, 213] width 9 height 9
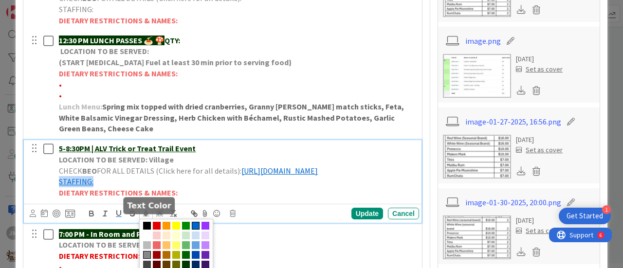
click at [147, 259] on span at bounding box center [147, 255] width 8 height 8
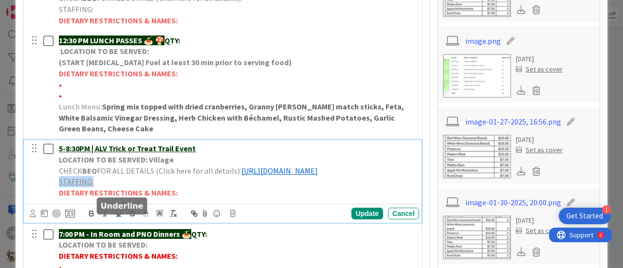
click at [119, 218] on icon "button" at bounding box center [118, 213] width 9 height 9
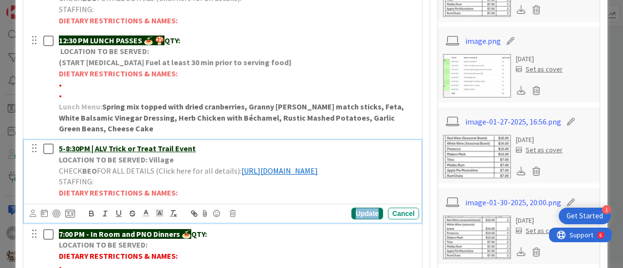
click at [354, 220] on div "Update" at bounding box center [368, 214] width 32 height 12
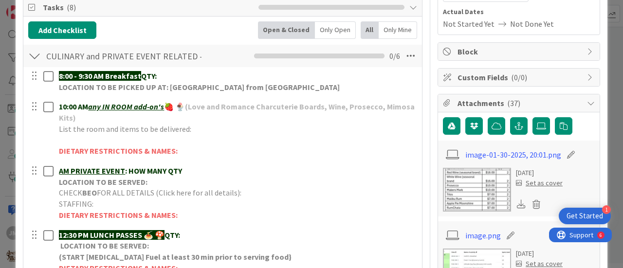
scroll to position [0, 0]
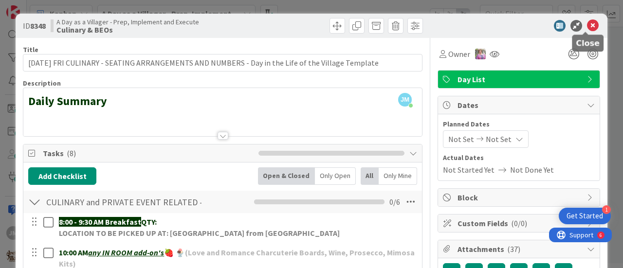
click at [588, 28] on icon at bounding box center [593, 26] width 12 height 12
